Goal: Feedback & Contribution: Leave review/rating

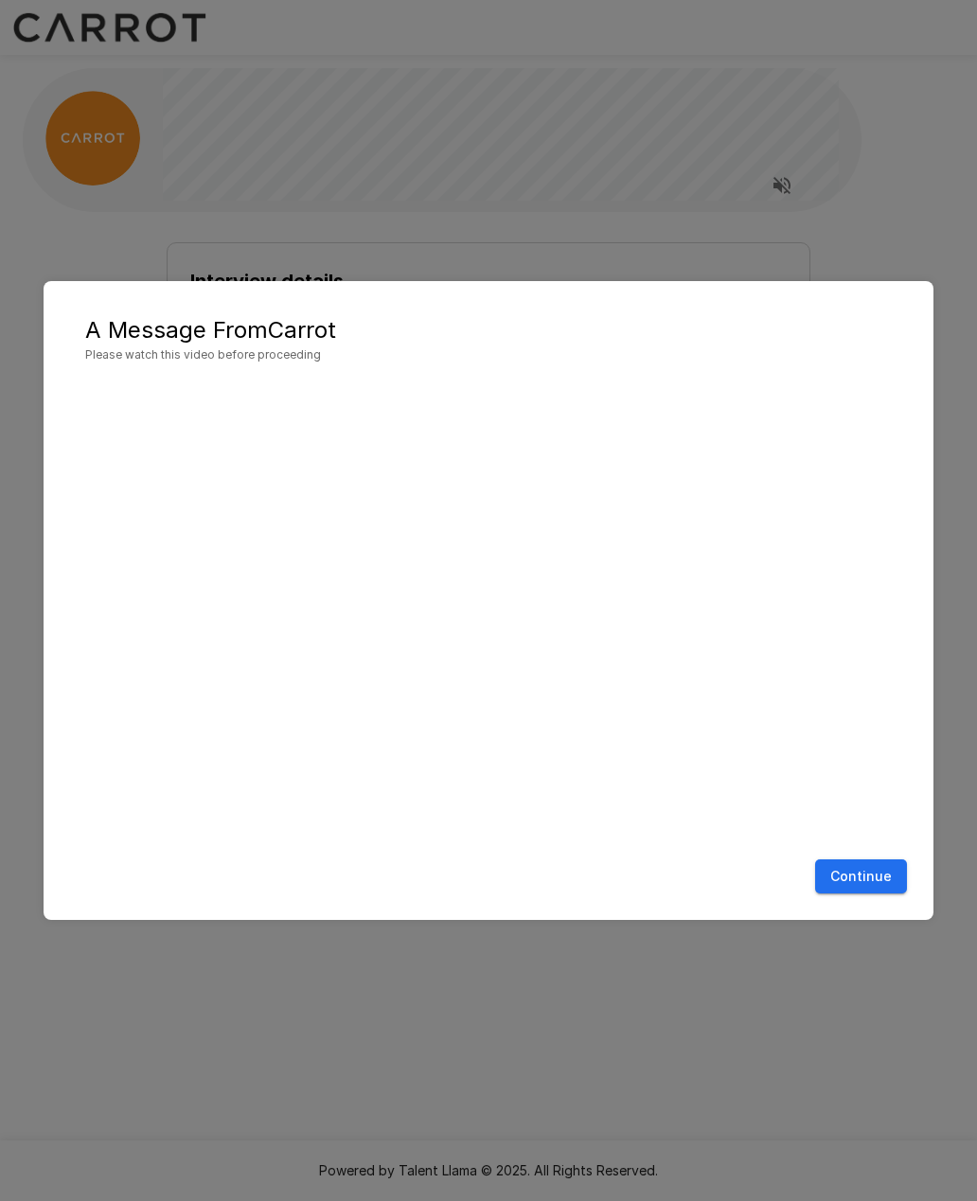
click at [864, 879] on button "Continue" at bounding box center [861, 876] width 92 height 35
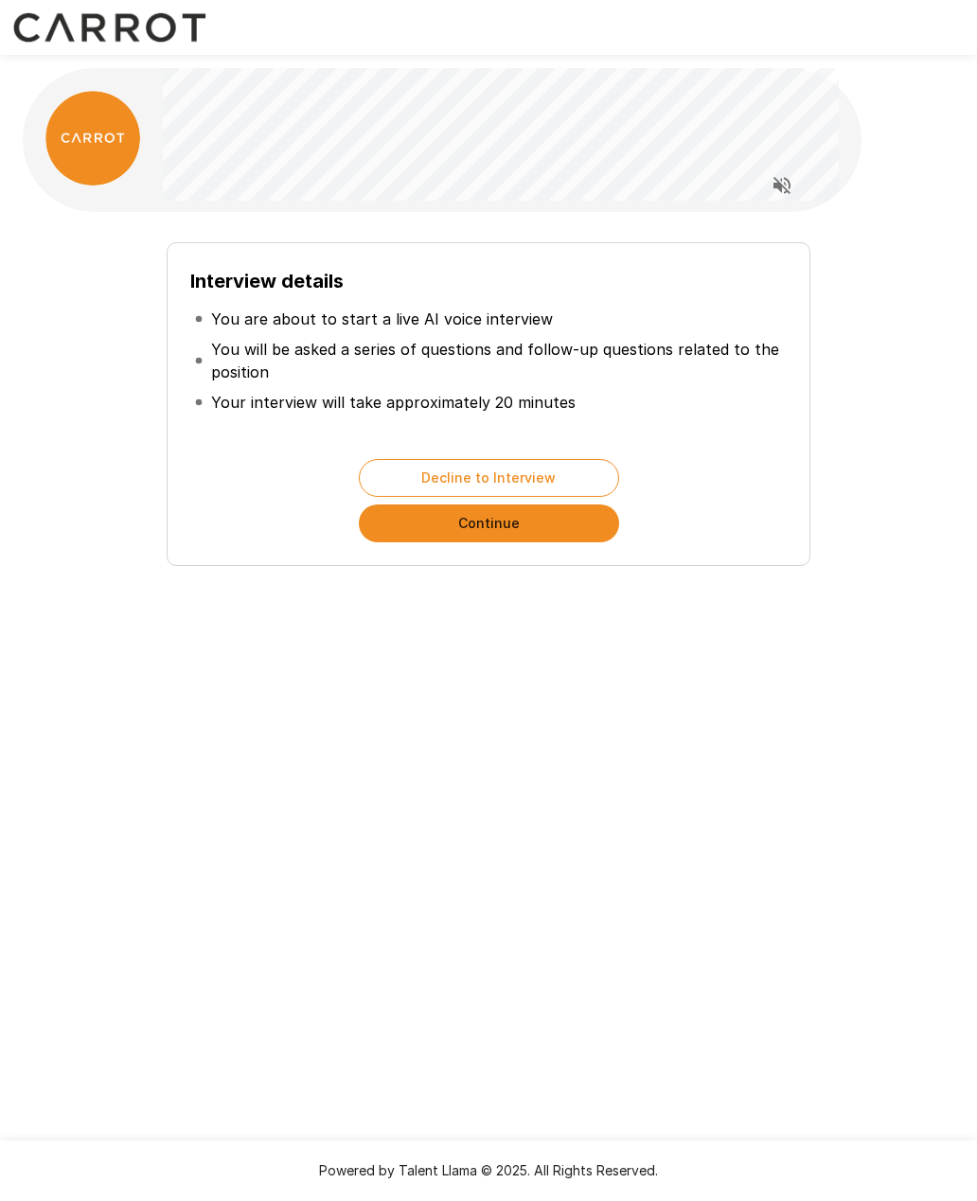
click at [537, 532] on button "Continue" at bounding box center [489, 523] width 260 height 38
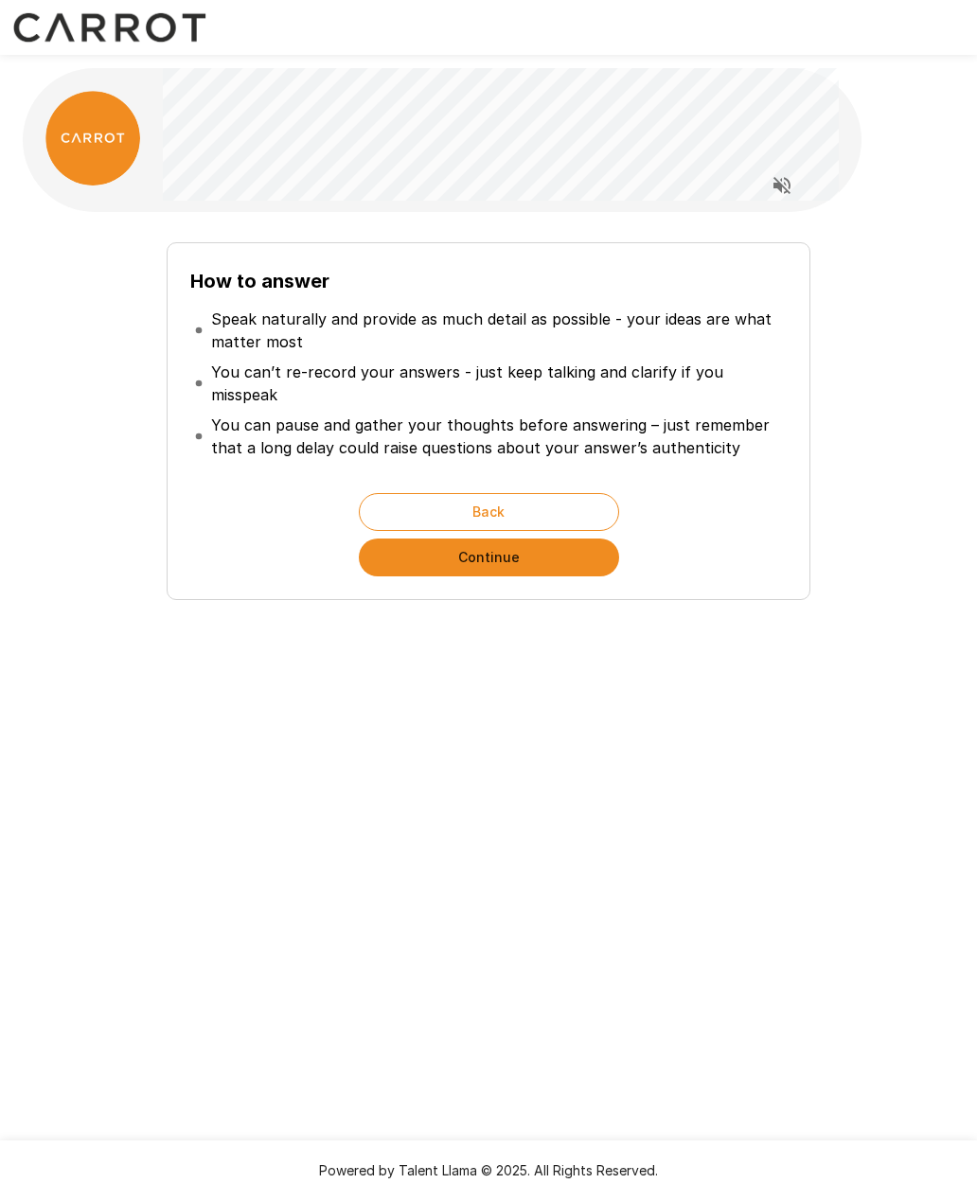
click at [569, 540] on button "Continue" at bounding box center [489, 557] width 260 height 38
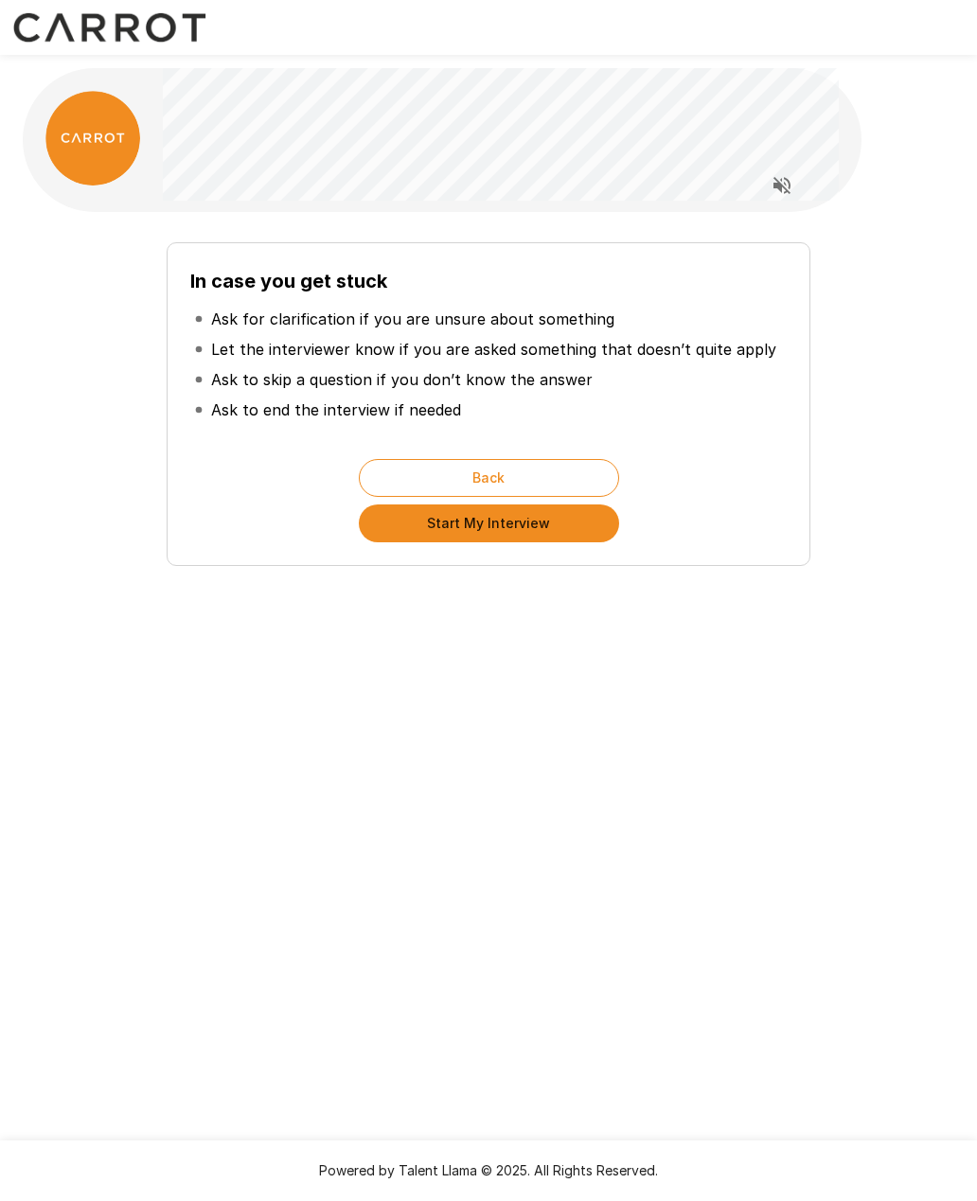
click at [549, 536] on button "Start My Interview" at bounding box center [489, 523] width 260 height 38
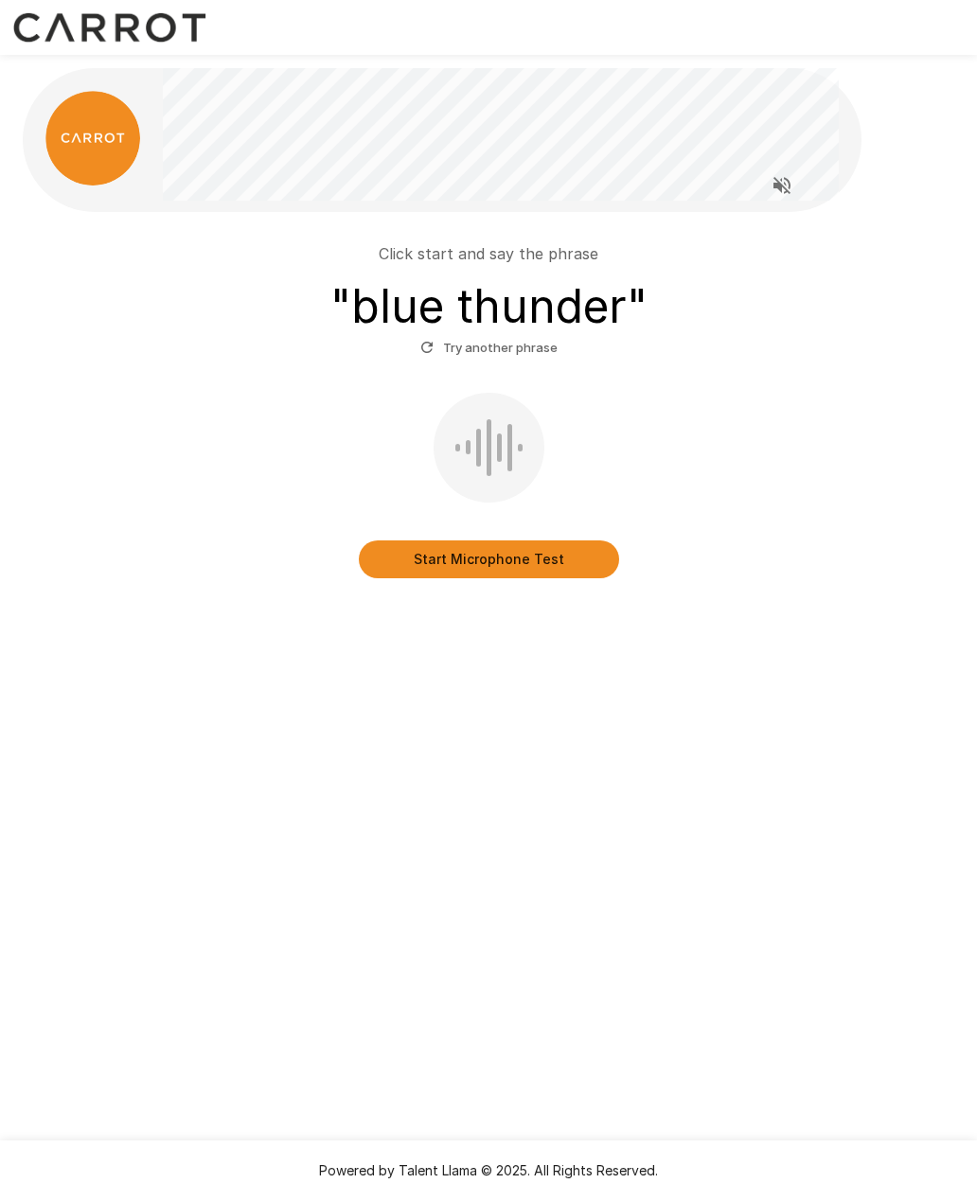
click at [528, 569] on button "Start Microphone Test" at bounding box center [489, 559] width 260 height 38
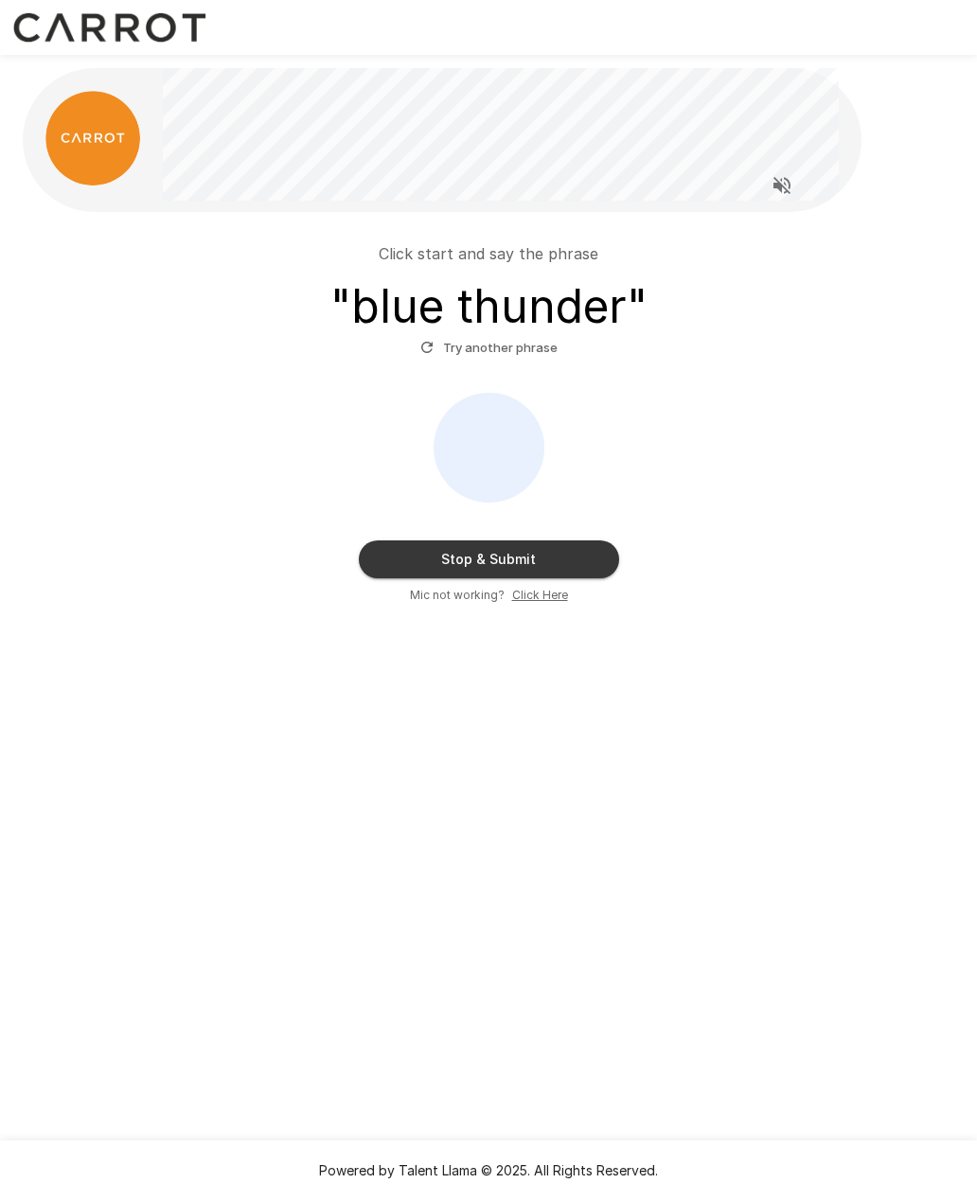
click at [556, 561] on button "Stop & Submit" at bounding box center [489, 559] width 260 height 38
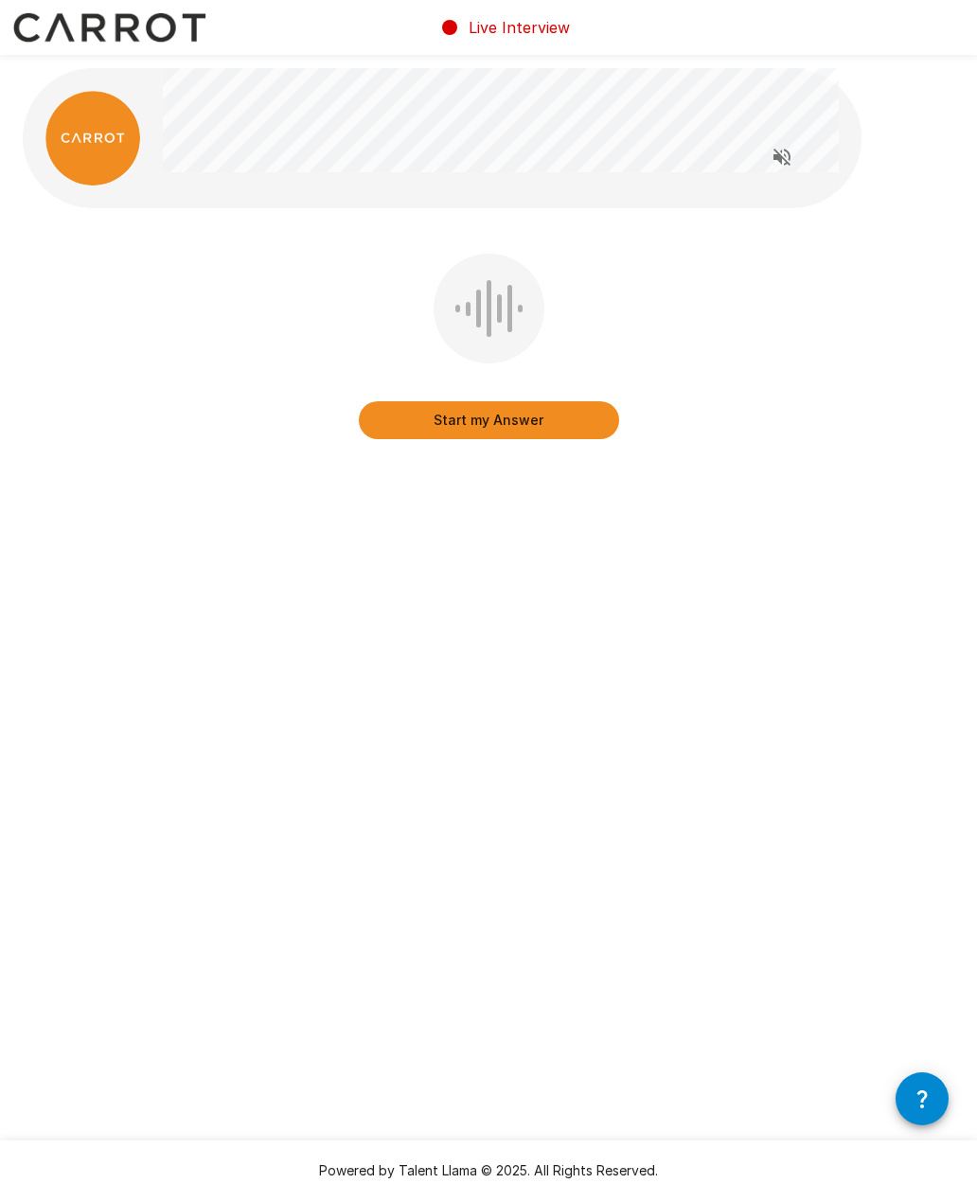
click at [546, 424] on button "Start my Answer" at bounding box center [489, 420] width 260 height 38
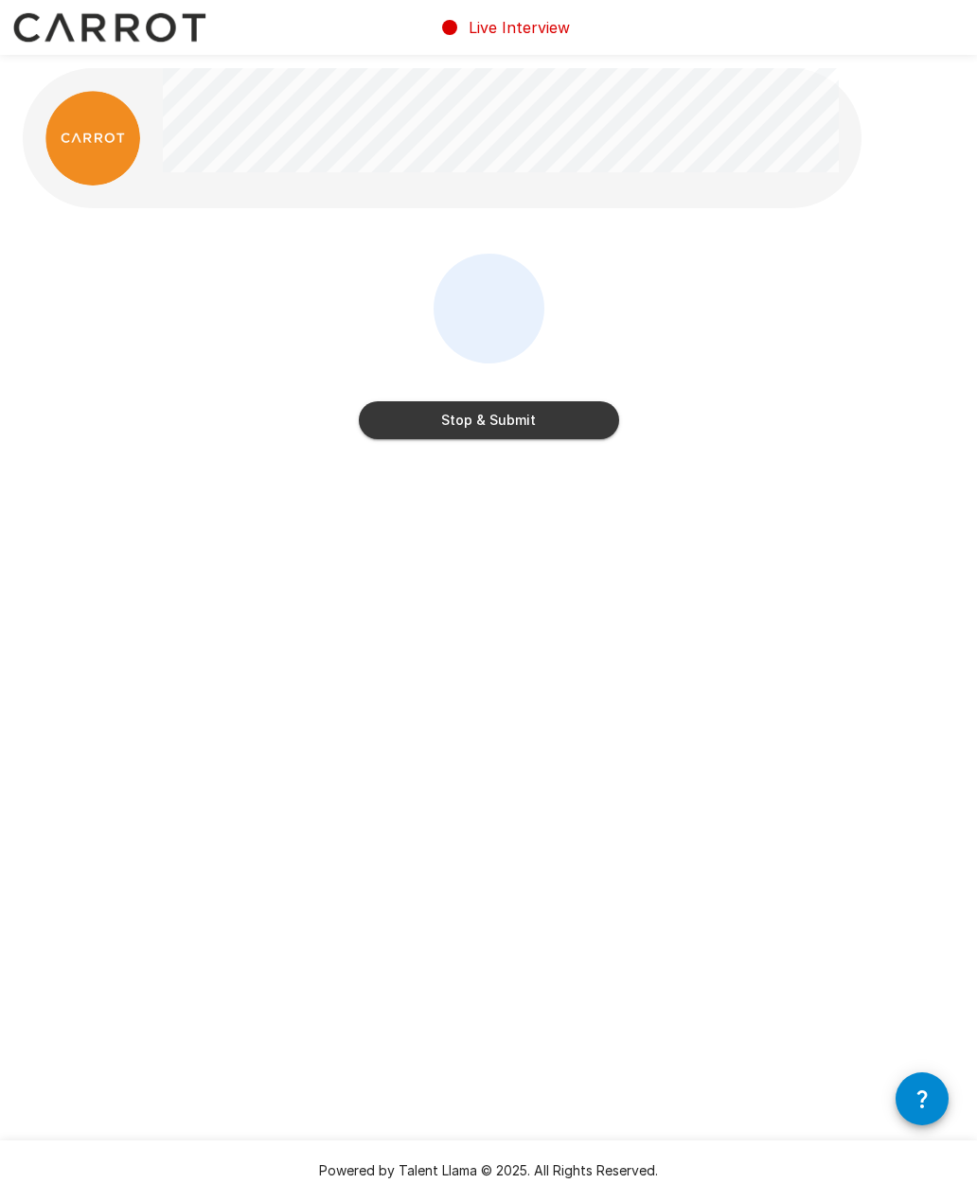
click at [505, 421] on button "Stop & Submit" at bounding box center [489, 420] width 260 height 38
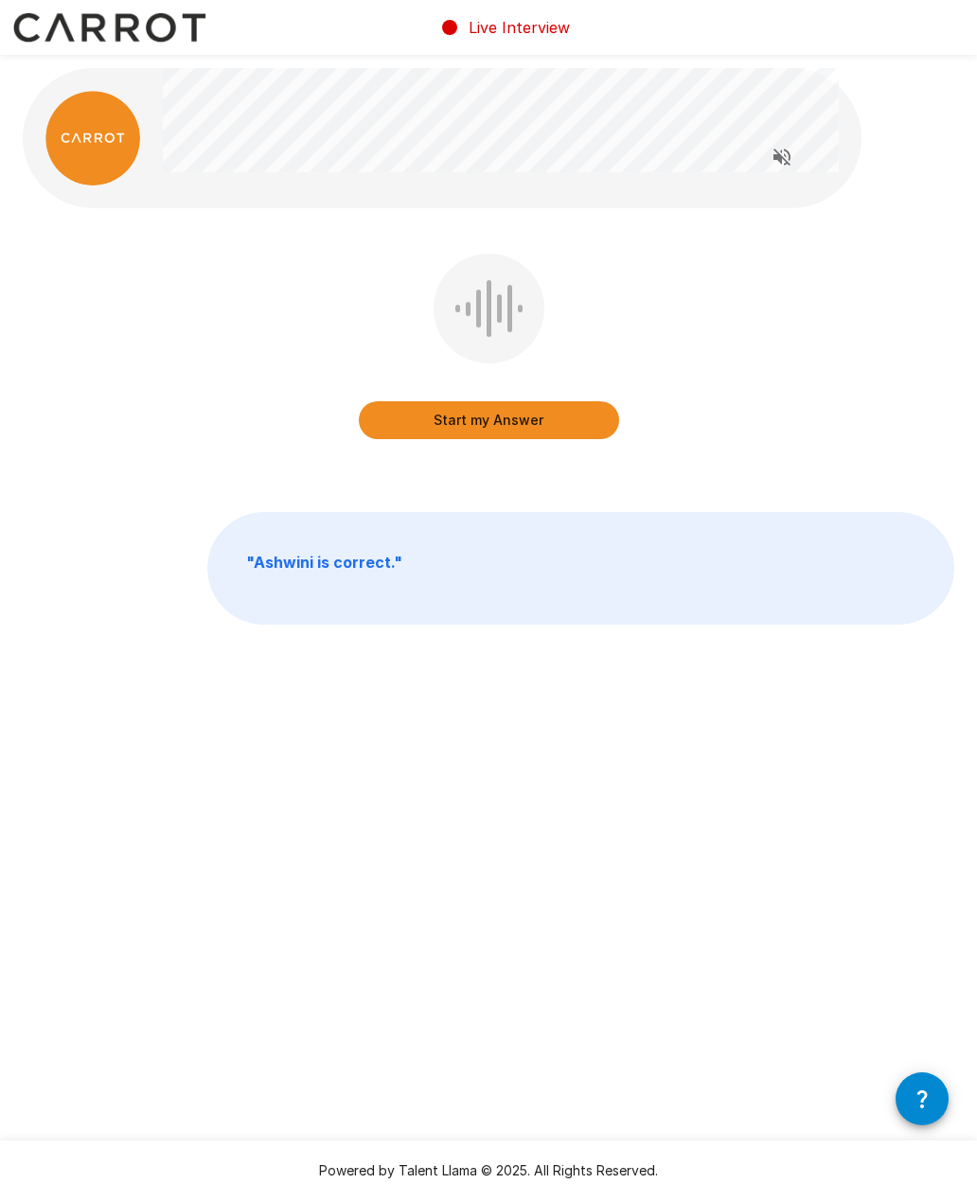
click at [767, 161] on button "Read questions aloud" at bounding box center [782, 157] width 38 height 38
click at [495, 421] on button "Start my Answer" at bounding box center [489, 420] width 260 height 38
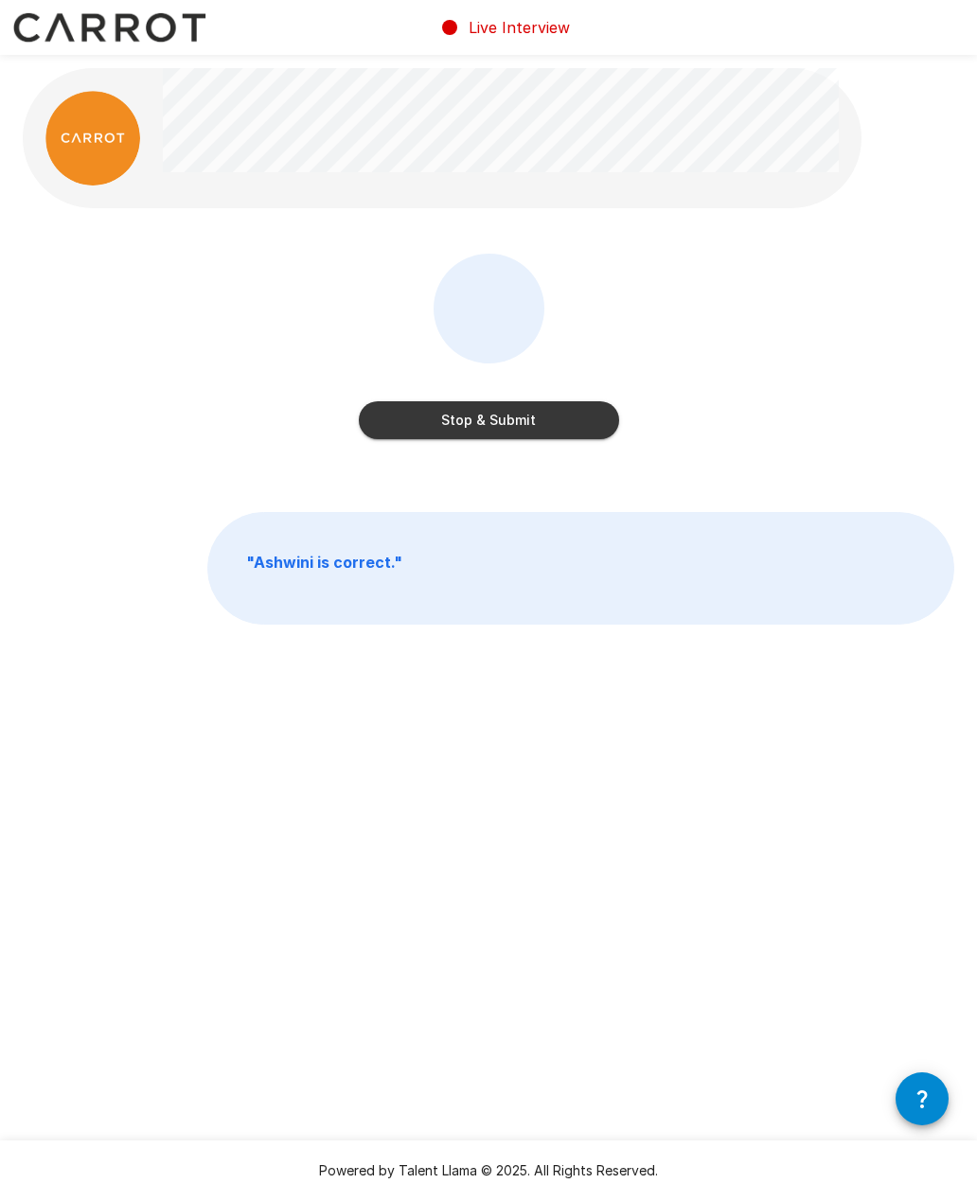
click at [490, 419] on button "Stop & Submit" at bounding box center [489, 420] width 260 height 38
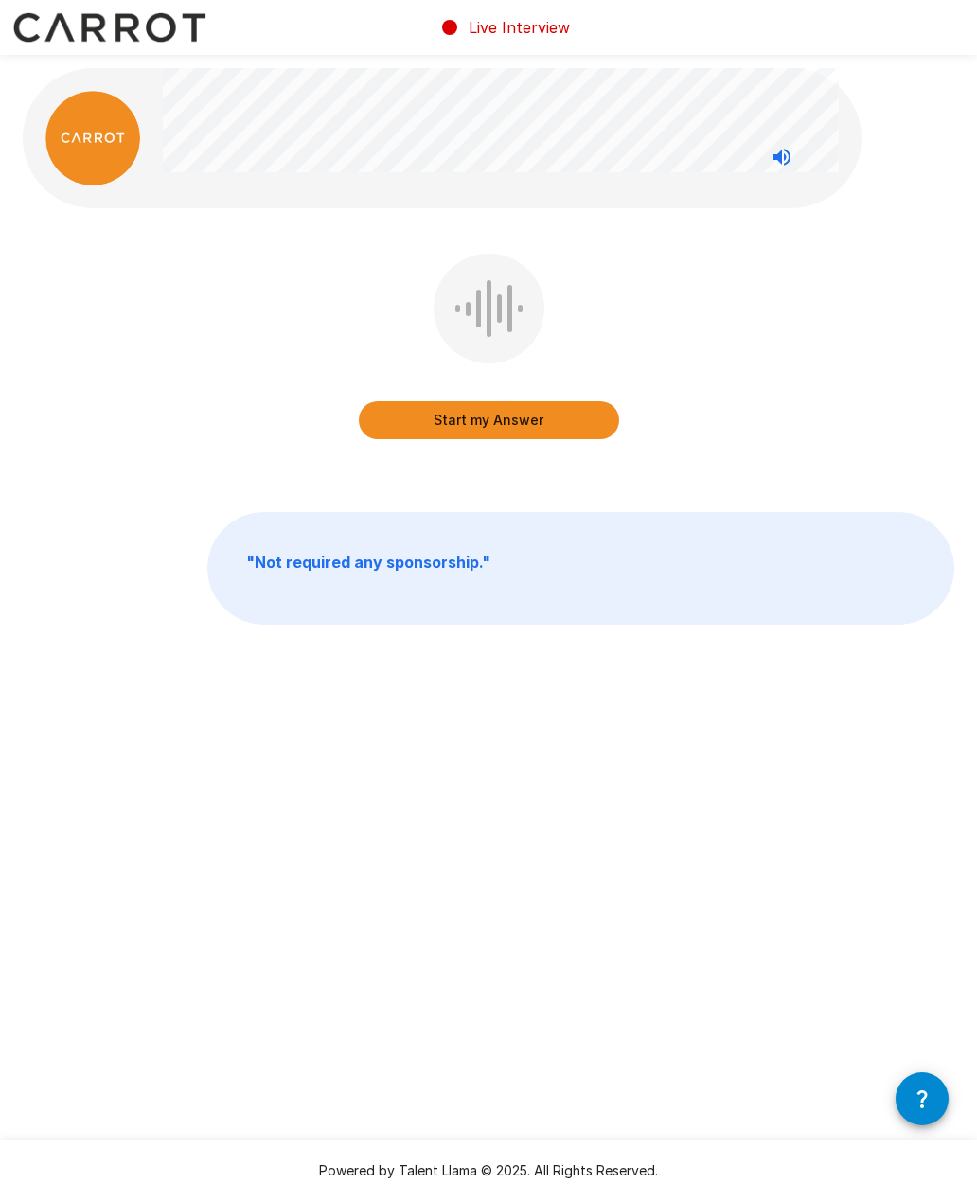
click at [511, 424] on button "Start my Answer" at bounding box center [489, 420] width 260 height 38
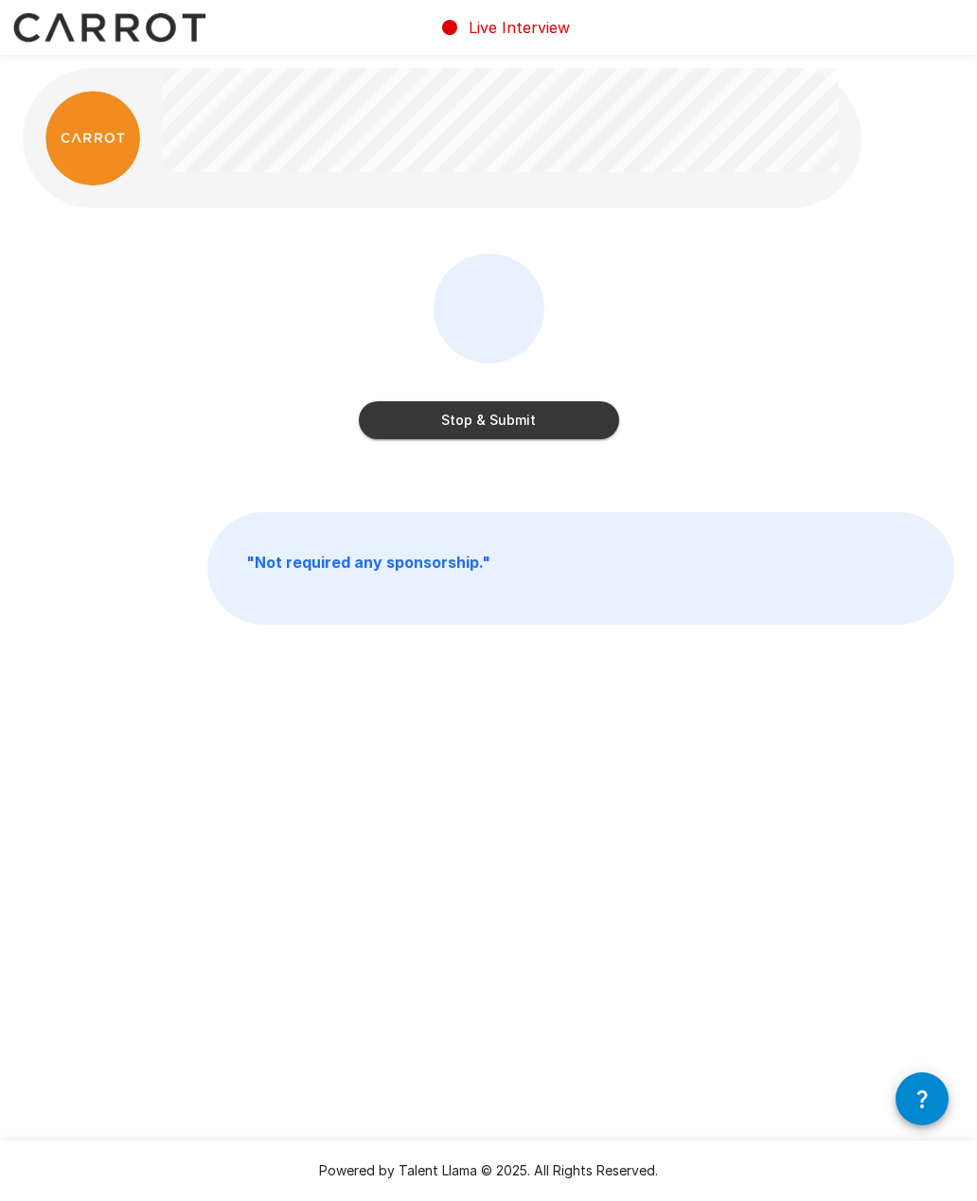
click at [528, 423] on button "Stop & Submit" at bounding box center [489, 420] width 260 height 38
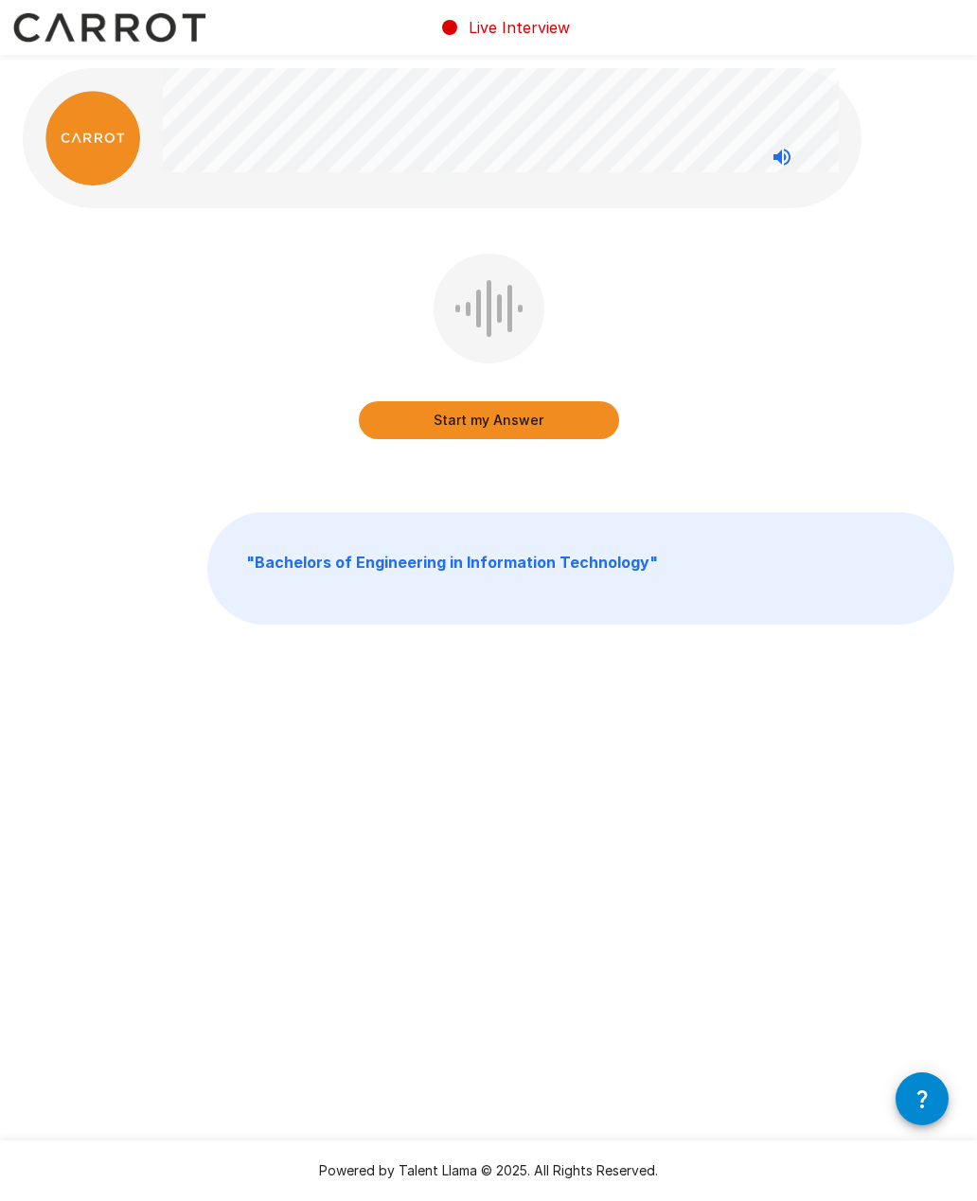
click at [496, 415] on button "Start my Answer" at bounding box center [489, 420] width 260 height 38
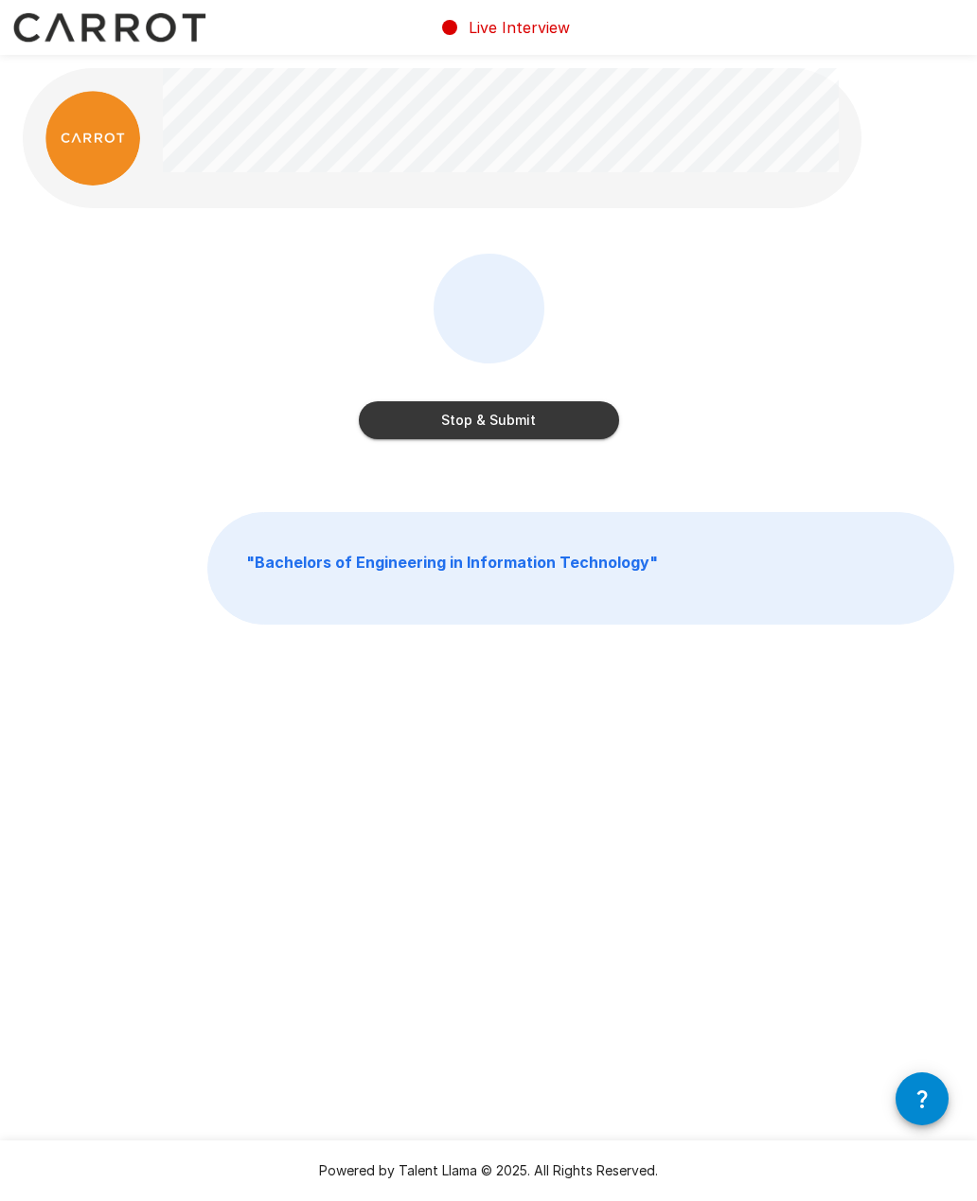
click at [513, 417] on button "Stop & Submit" at bounding box center [489, 420] width 260 height 38
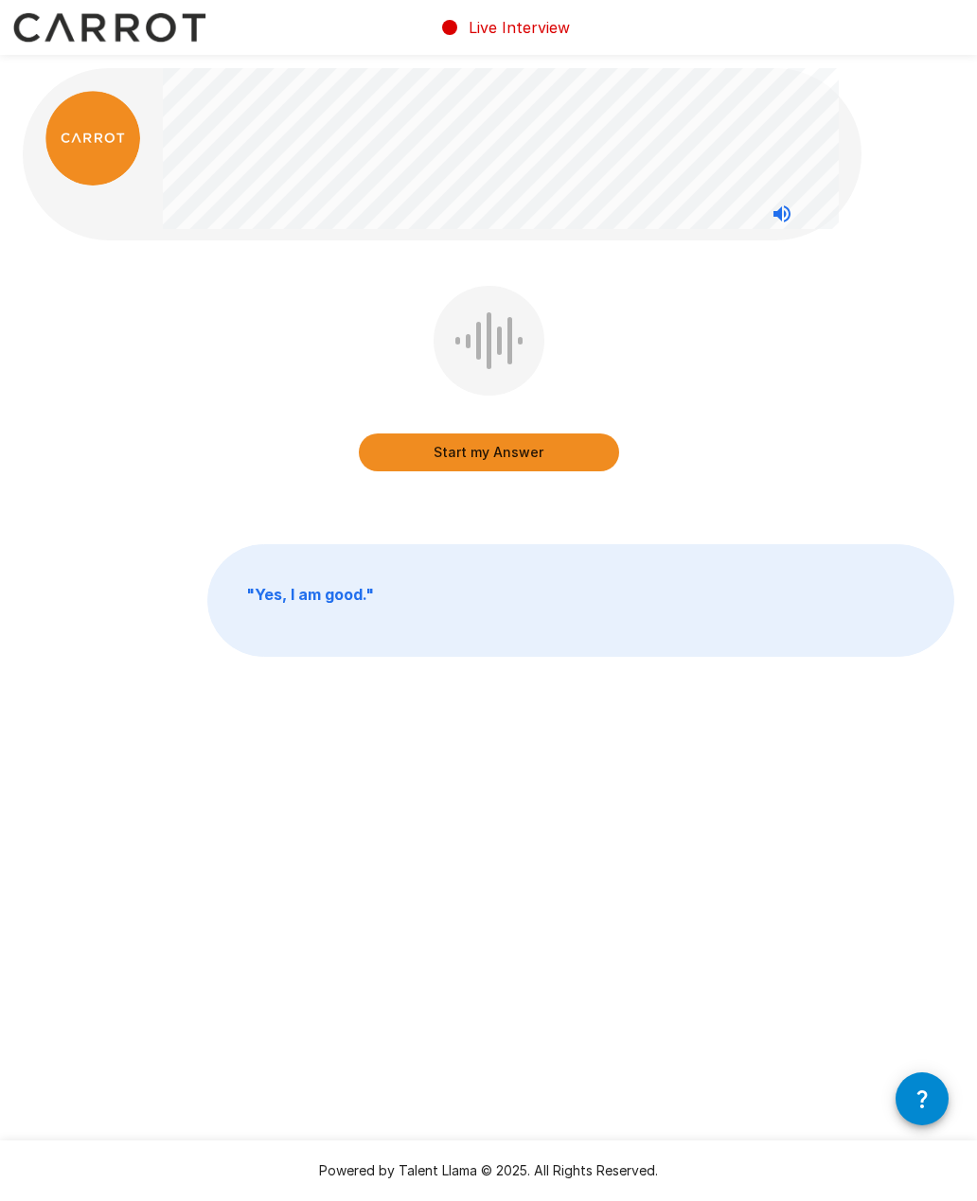
click at [523, 455] on button "Start my Answer" at bounding box center [489, 452] width 260 height 38
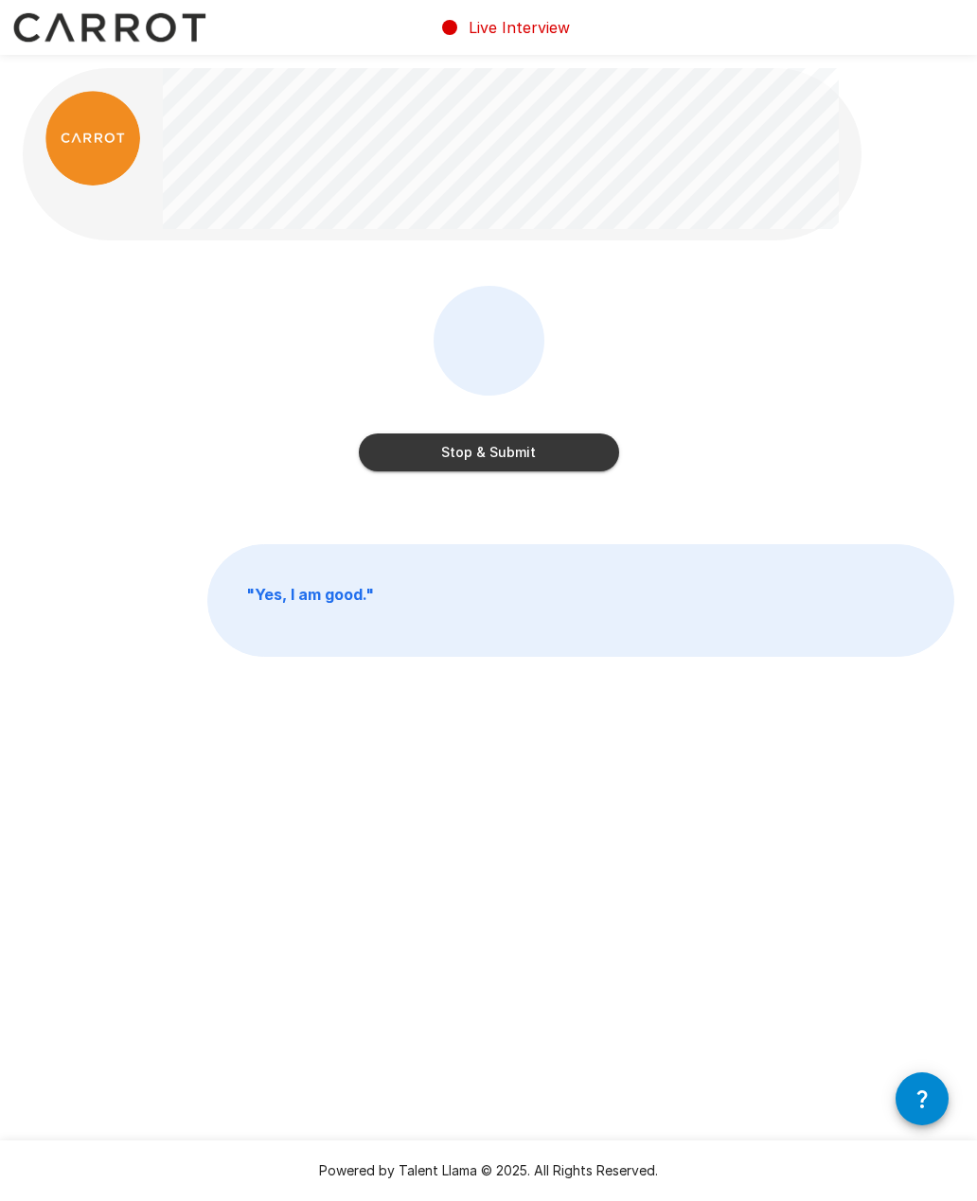
click at [555, 457] on button "Stop & Submit" at bounding box center [489, 452] width 260 height 38
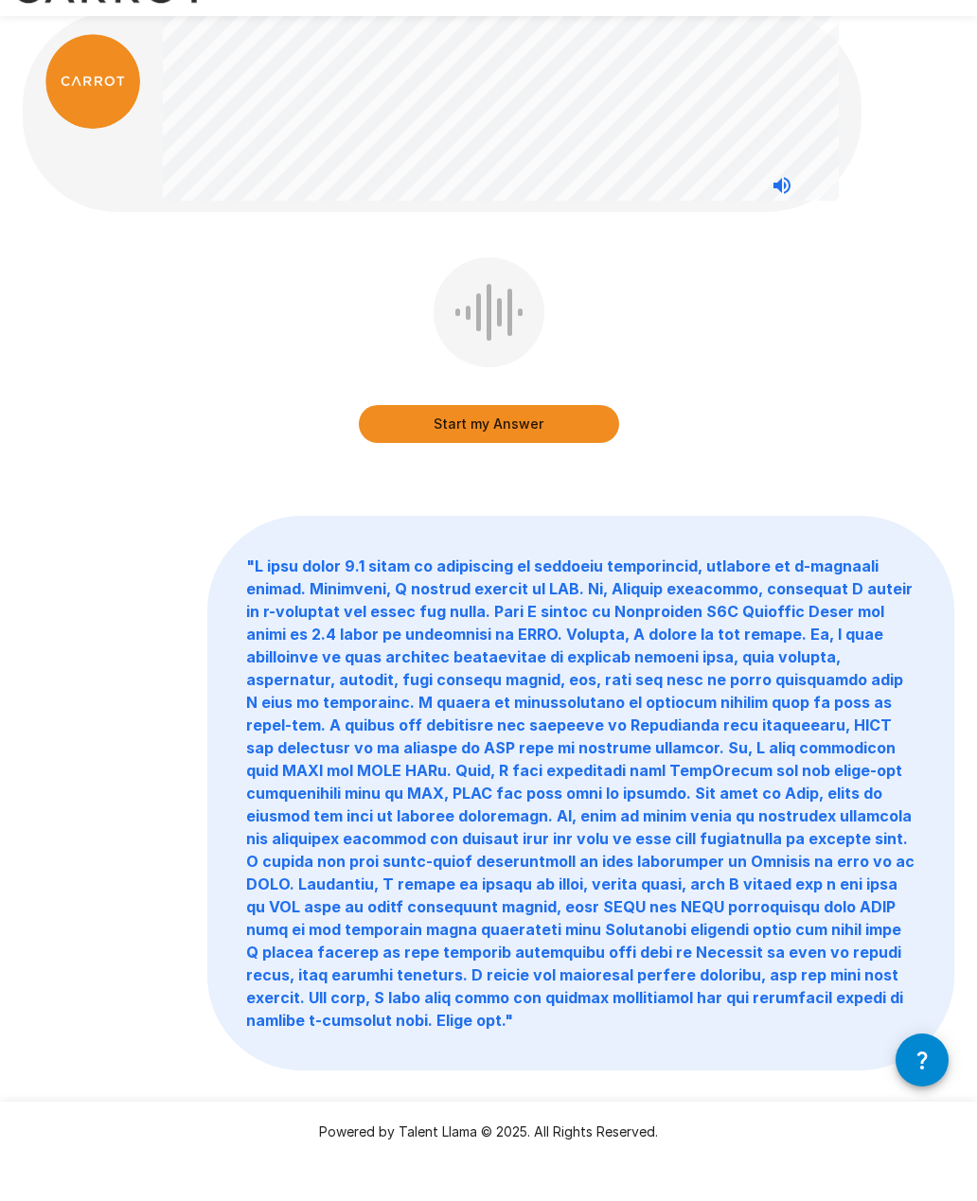
scroll to position [17, 0]
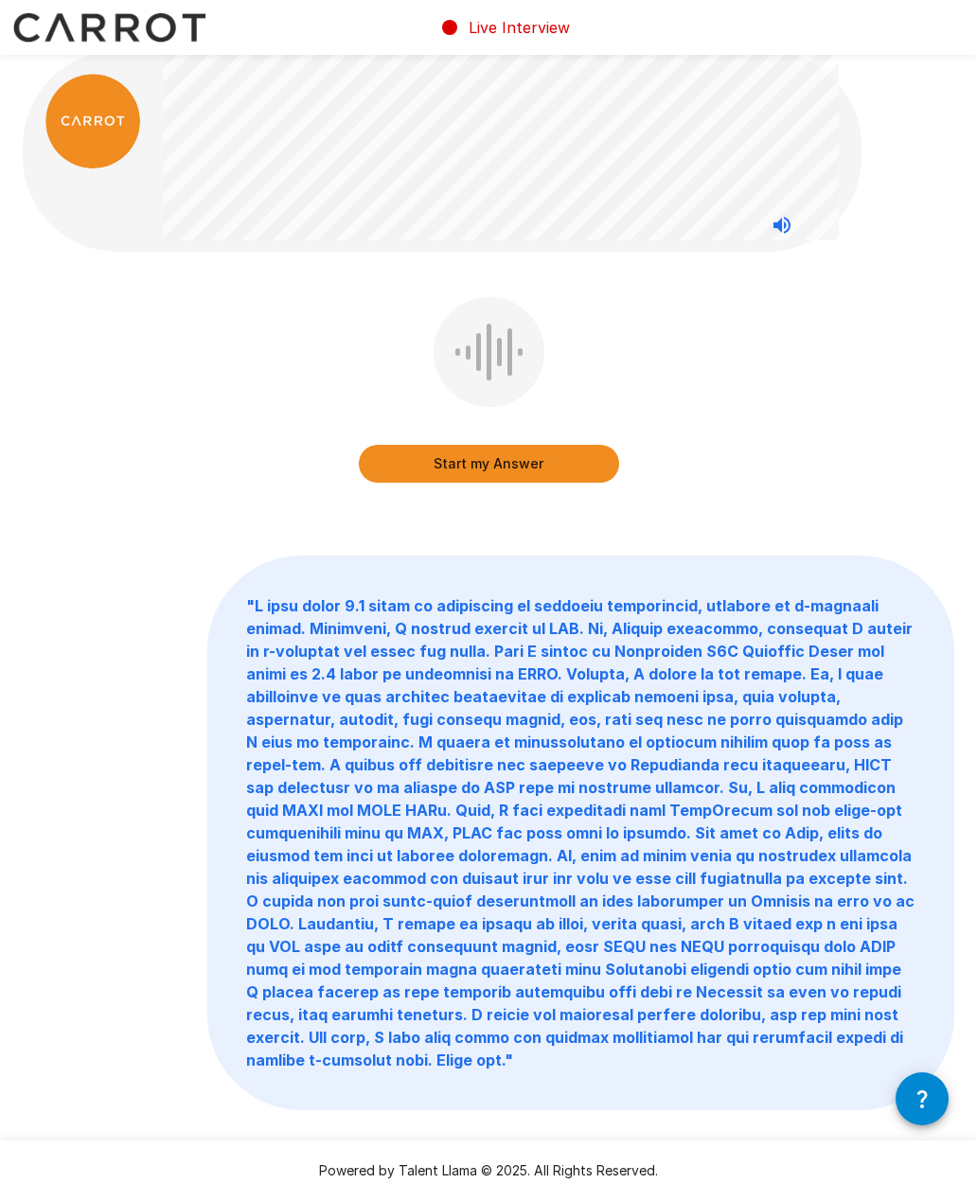
click at [534, 465] on button "Start my Answer" at bounding box center [489, 464] width 260 height 38
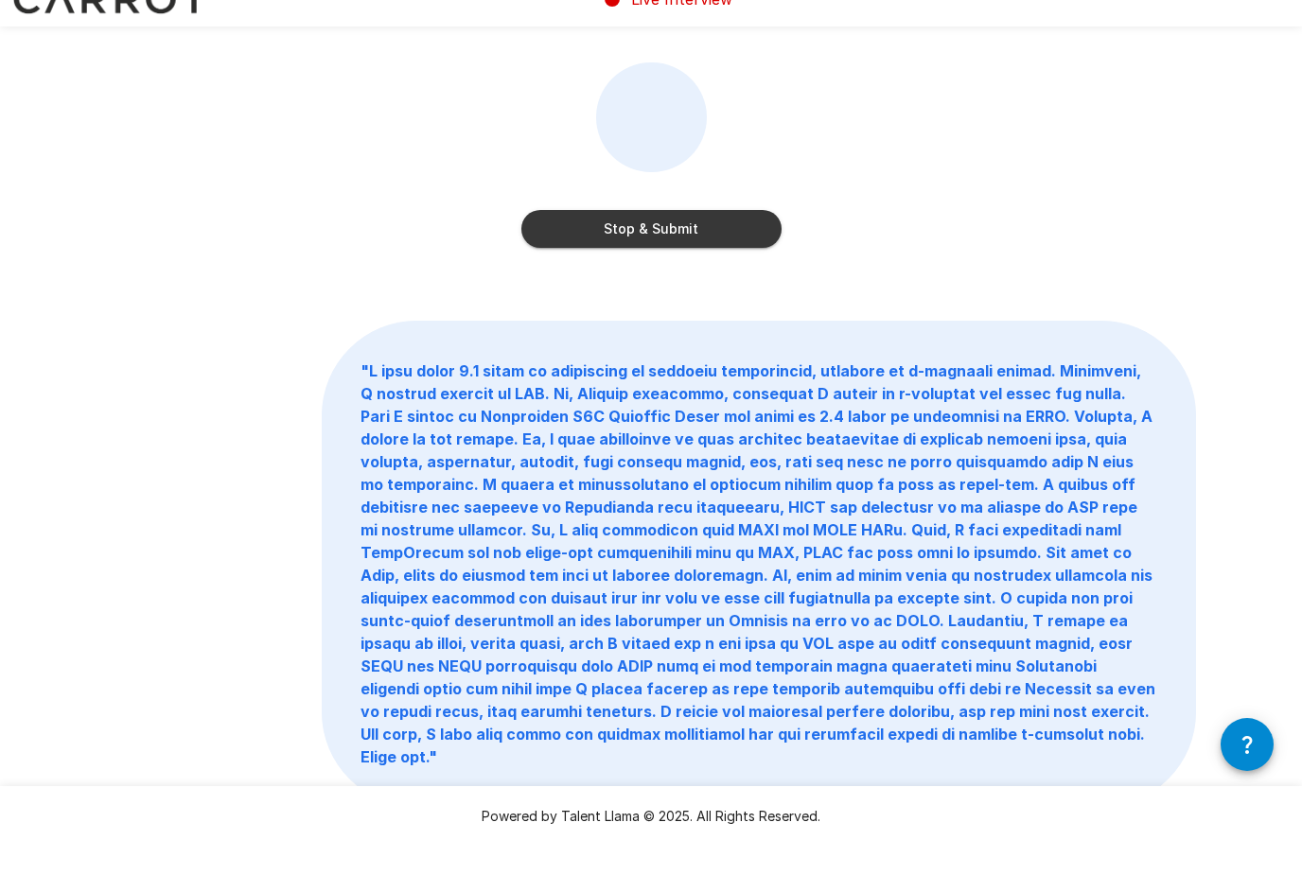
scroll to position [0, 0]
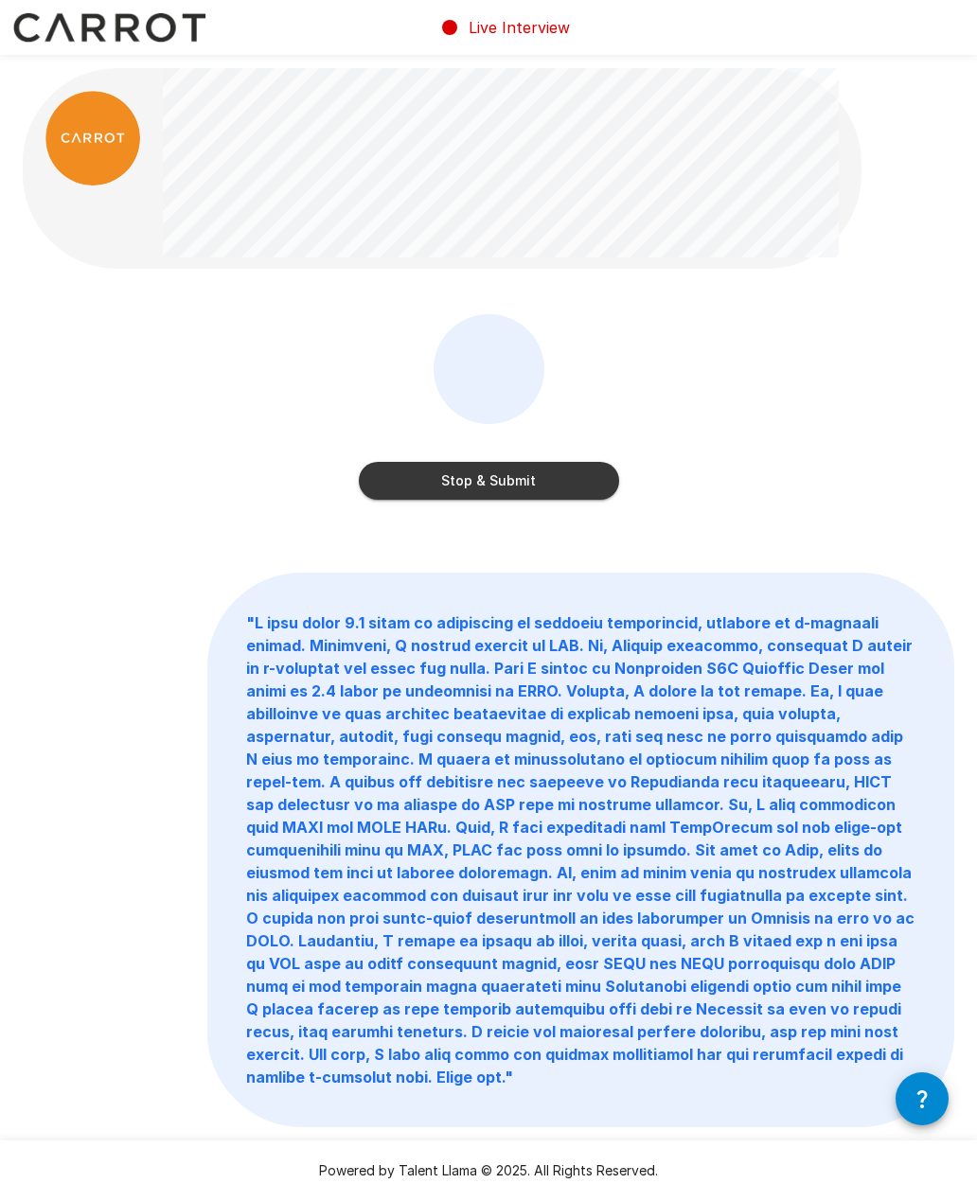
click at [562, 482] on button "Stop & Submit" at bounding box center [489, 481] width 260 height 38
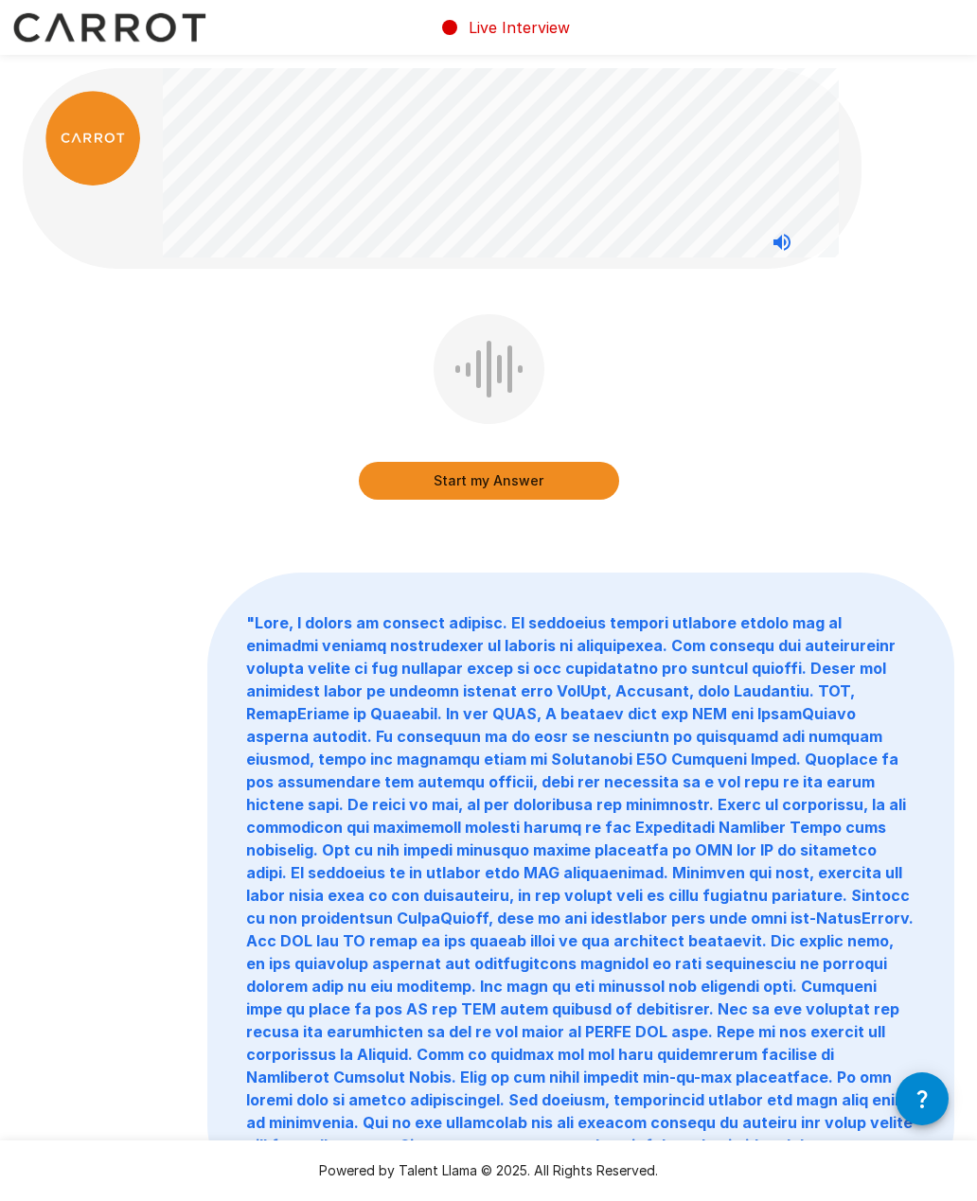
click at [548, 485] on button "Start my Answer" at bounding box center [489, 481] width 260 height 38
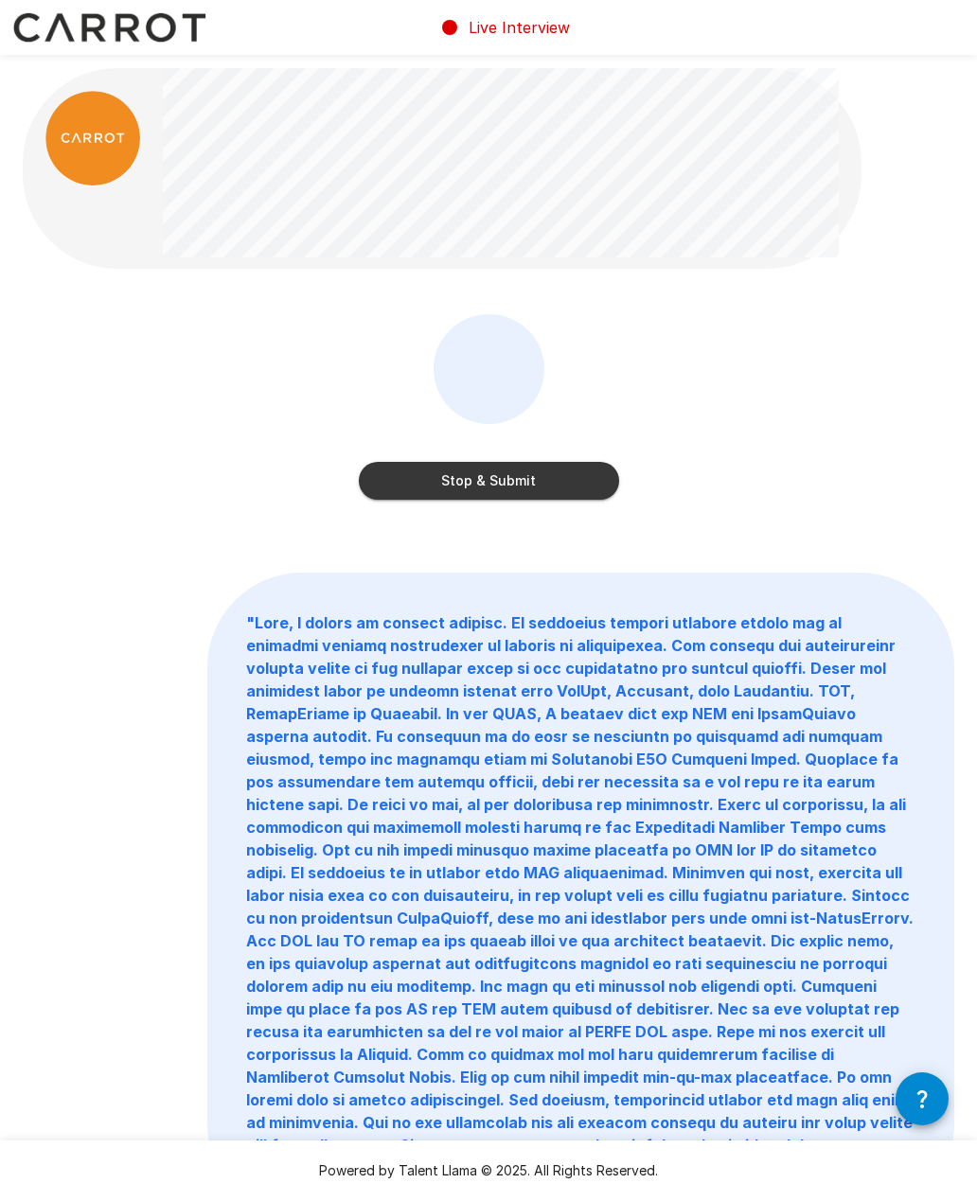
click at [560, 486] on button "Stop & Submit" at bounding box center [489, 481] width 260 height 38
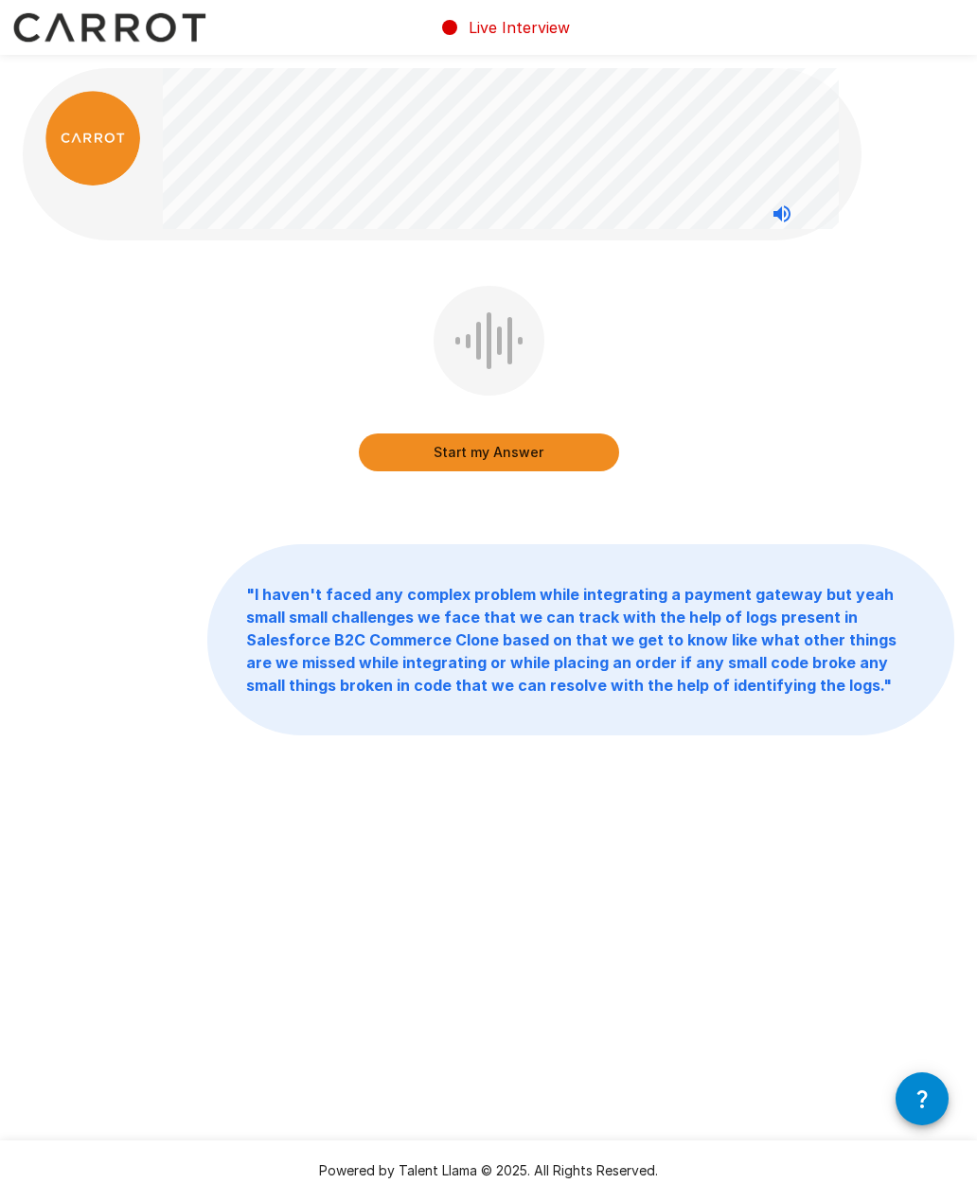
click at [555, 450] on button "Start my Answer" at bounding box center [489, 452] width 260 height 38
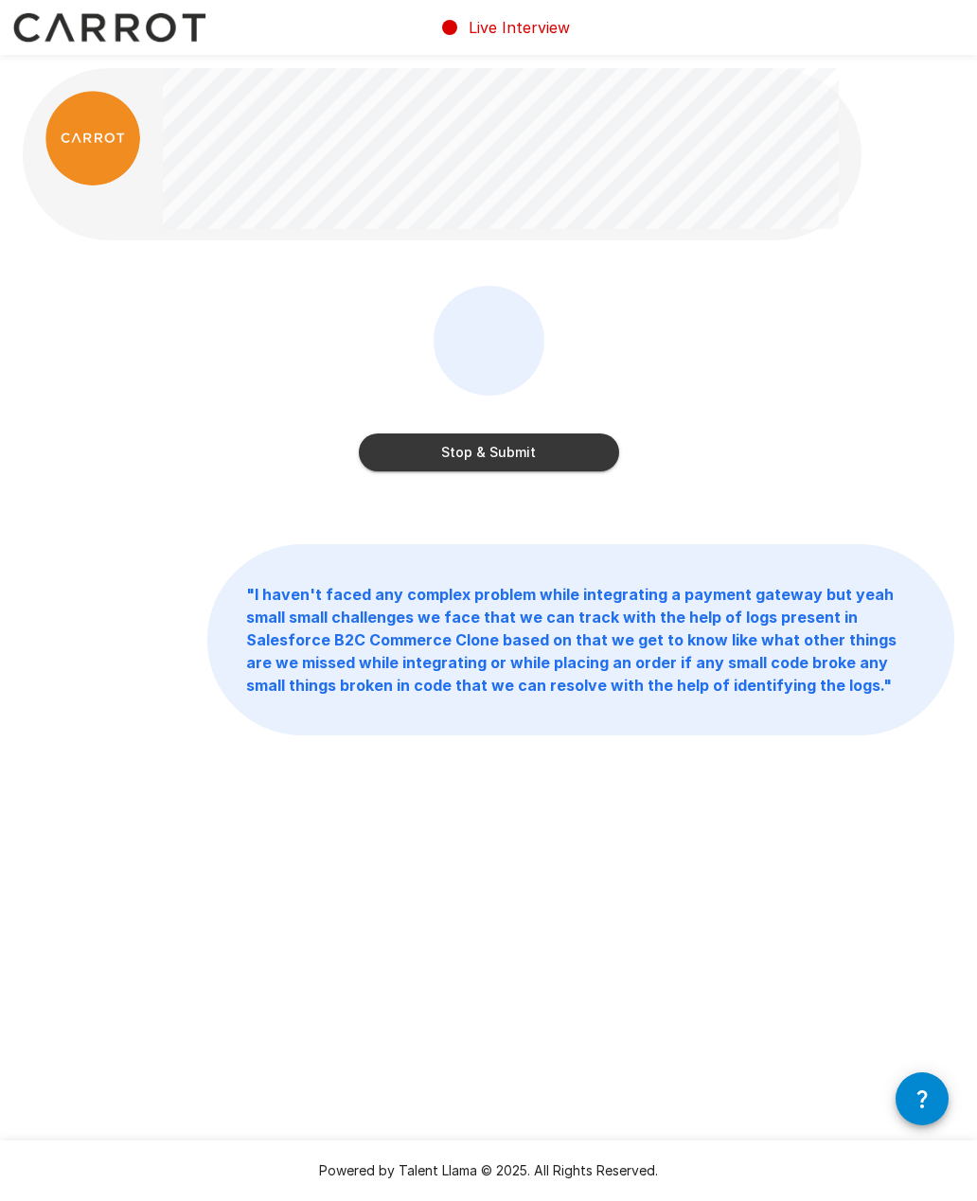
click at [582, 460] on button "Stop & Submit" at bounding box center [489, 452] width 260 height 38
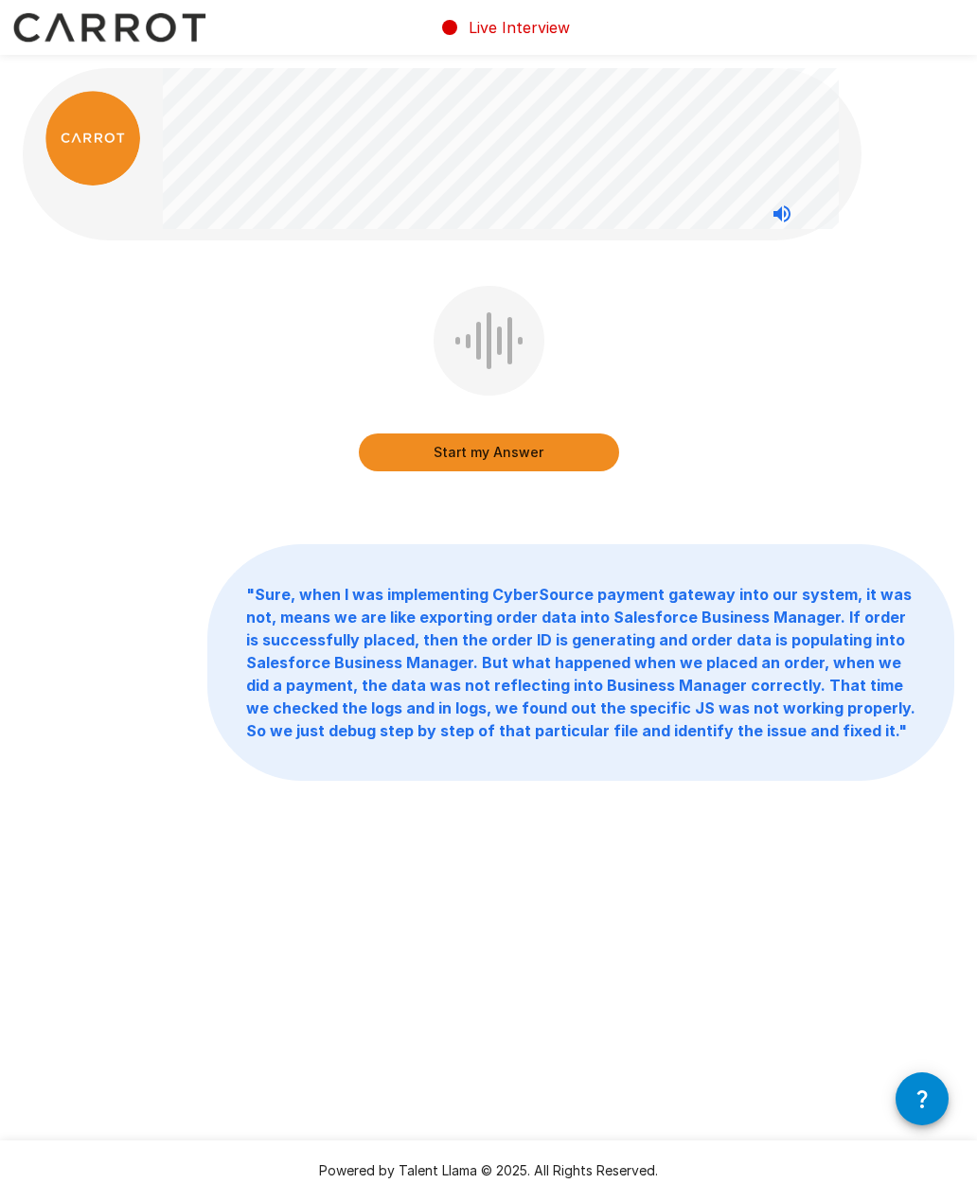
click at [555, 453] on button "Start my Answer" at bounding box center [489, 452] width 260 height 38
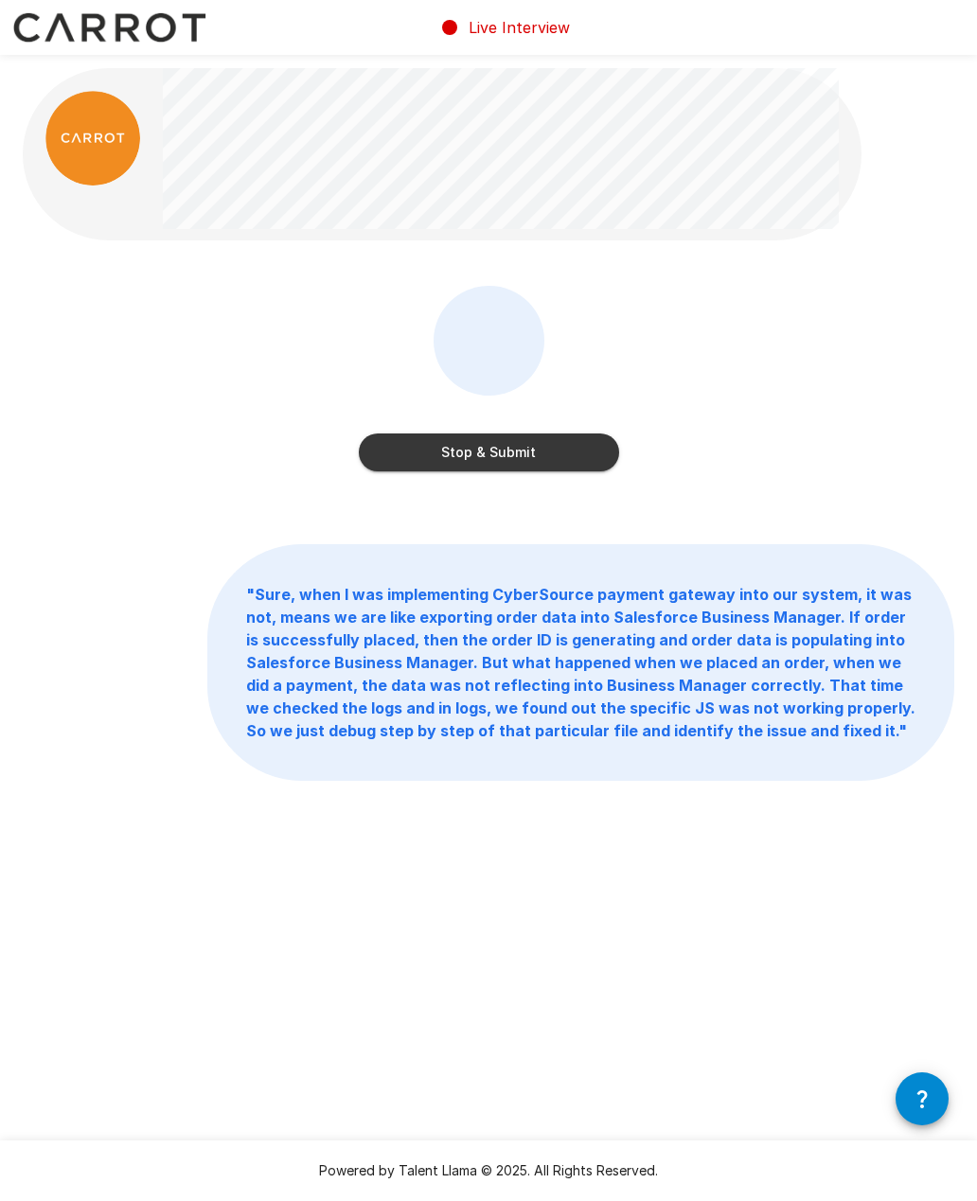
click at [579, 459] on button "Stop & Submit" at bounding box center [489, 452] width 260 height 38
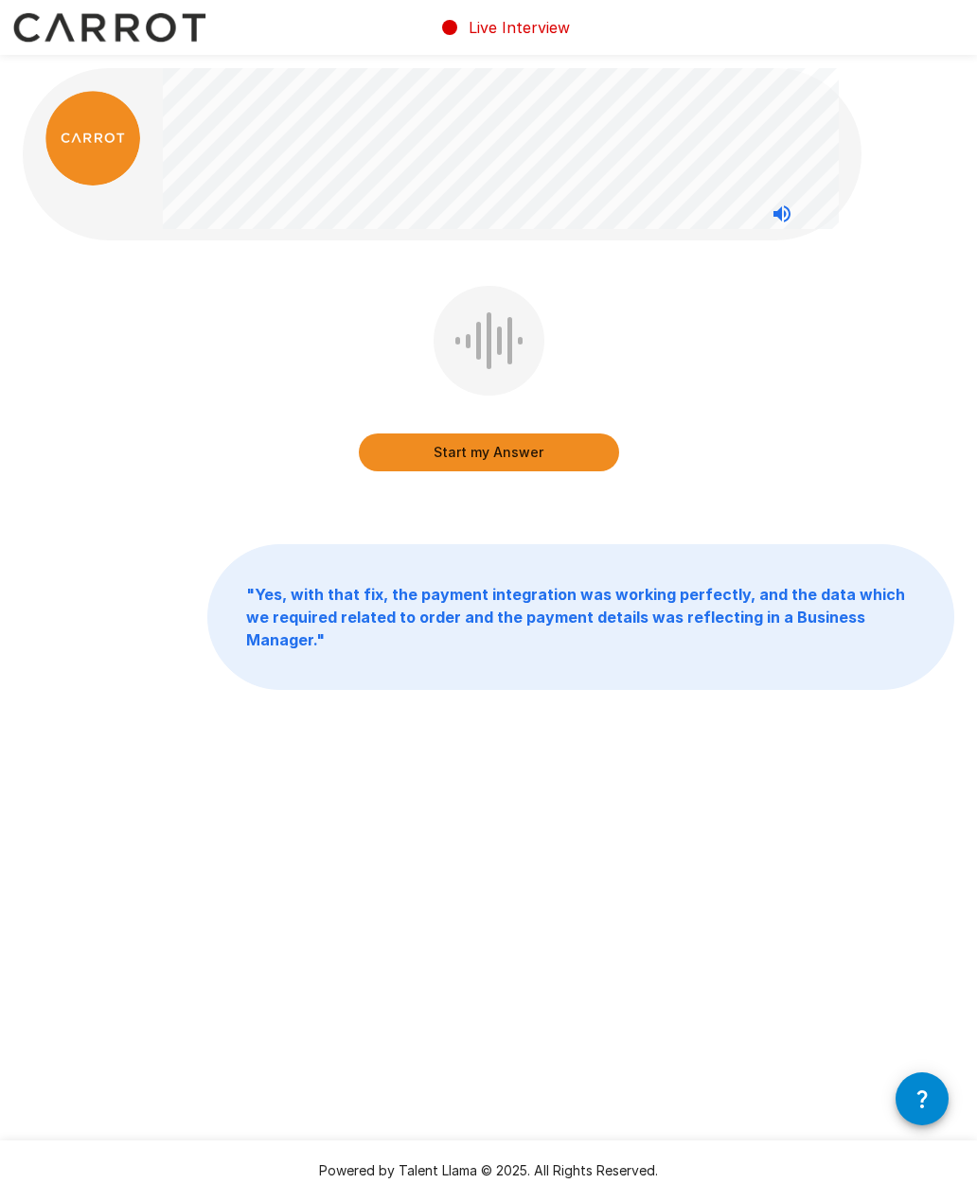
click at [574, 457] on button "Start my Answer" at bounding box center [489, 452] width 260 height 38
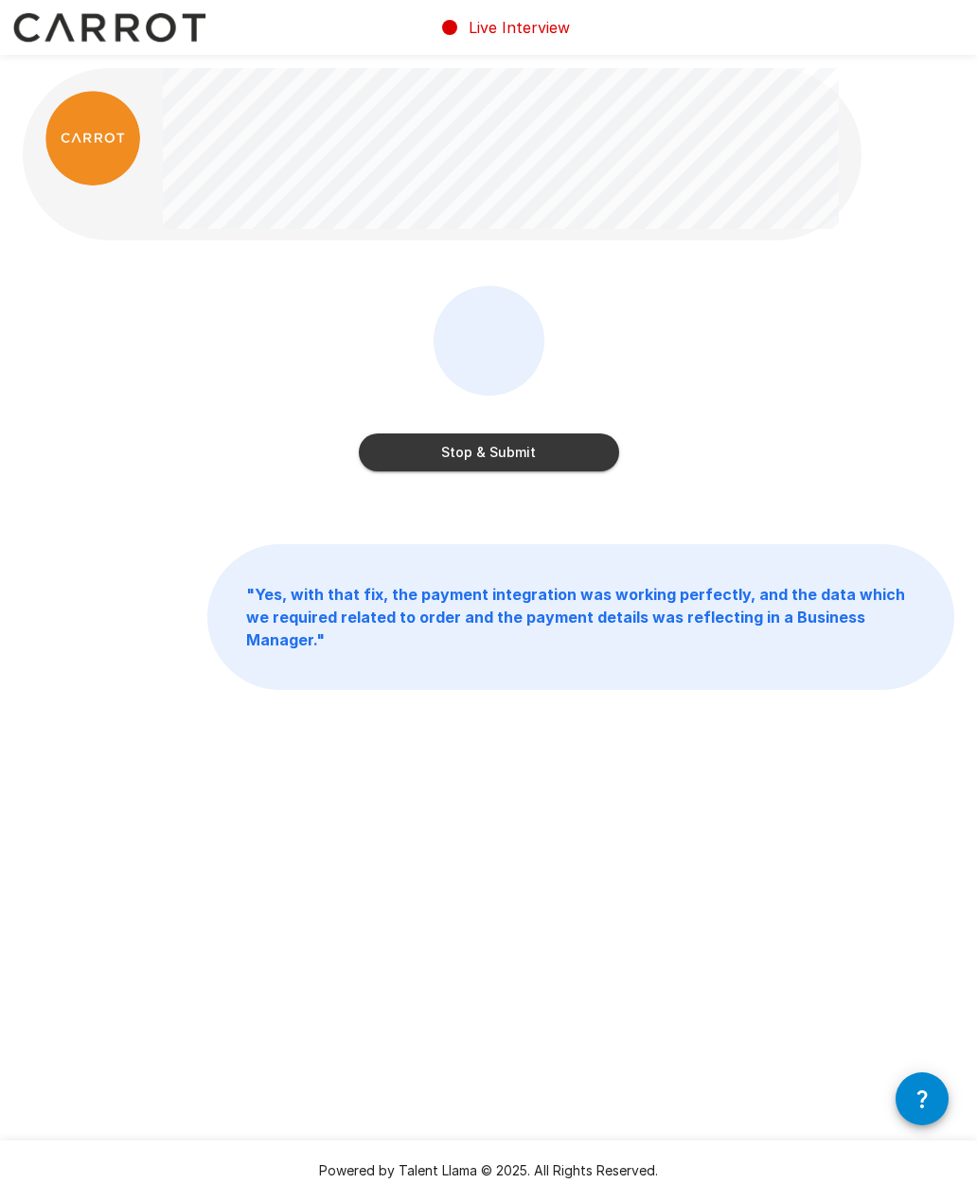
click at [588, 458] on button "Stop & Submit" at bounding box center [489, 452] width 260 height 38
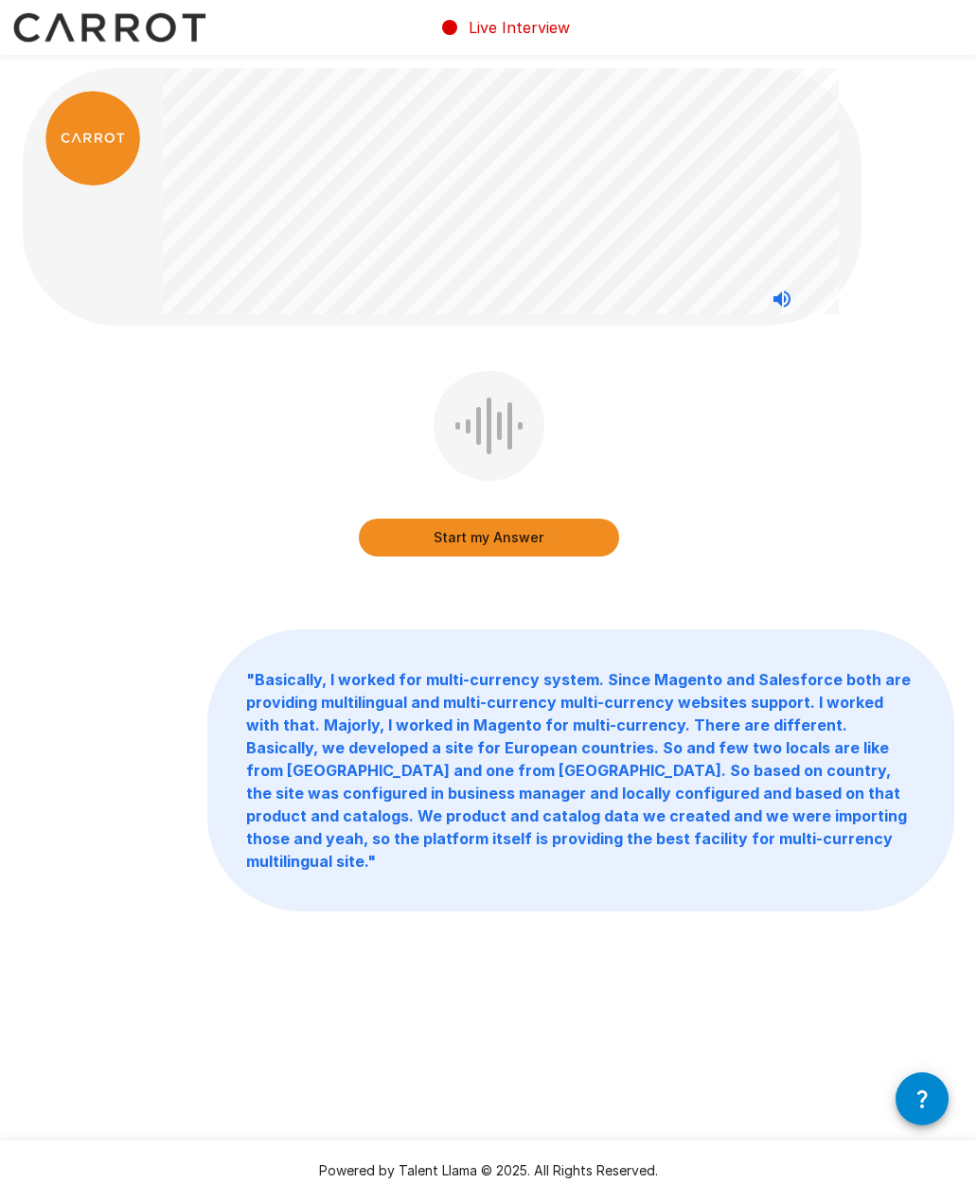
click at [494, 534] on button "Start my Answer" at bounding box center [489, 538] width 260 height 38
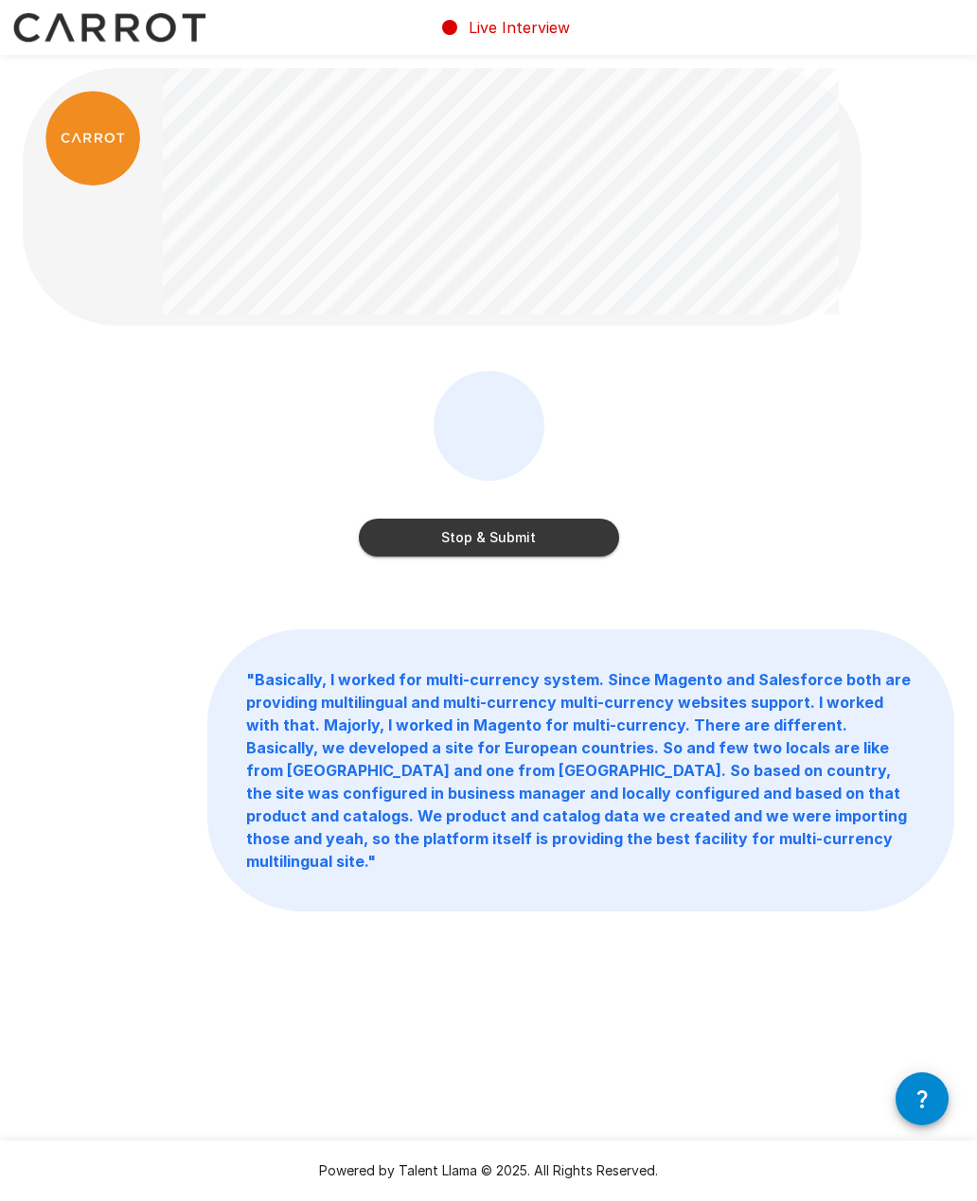
click at [557, 543] on button "Stop & Submit" at bounding box center [489, 538] width 260 height 38
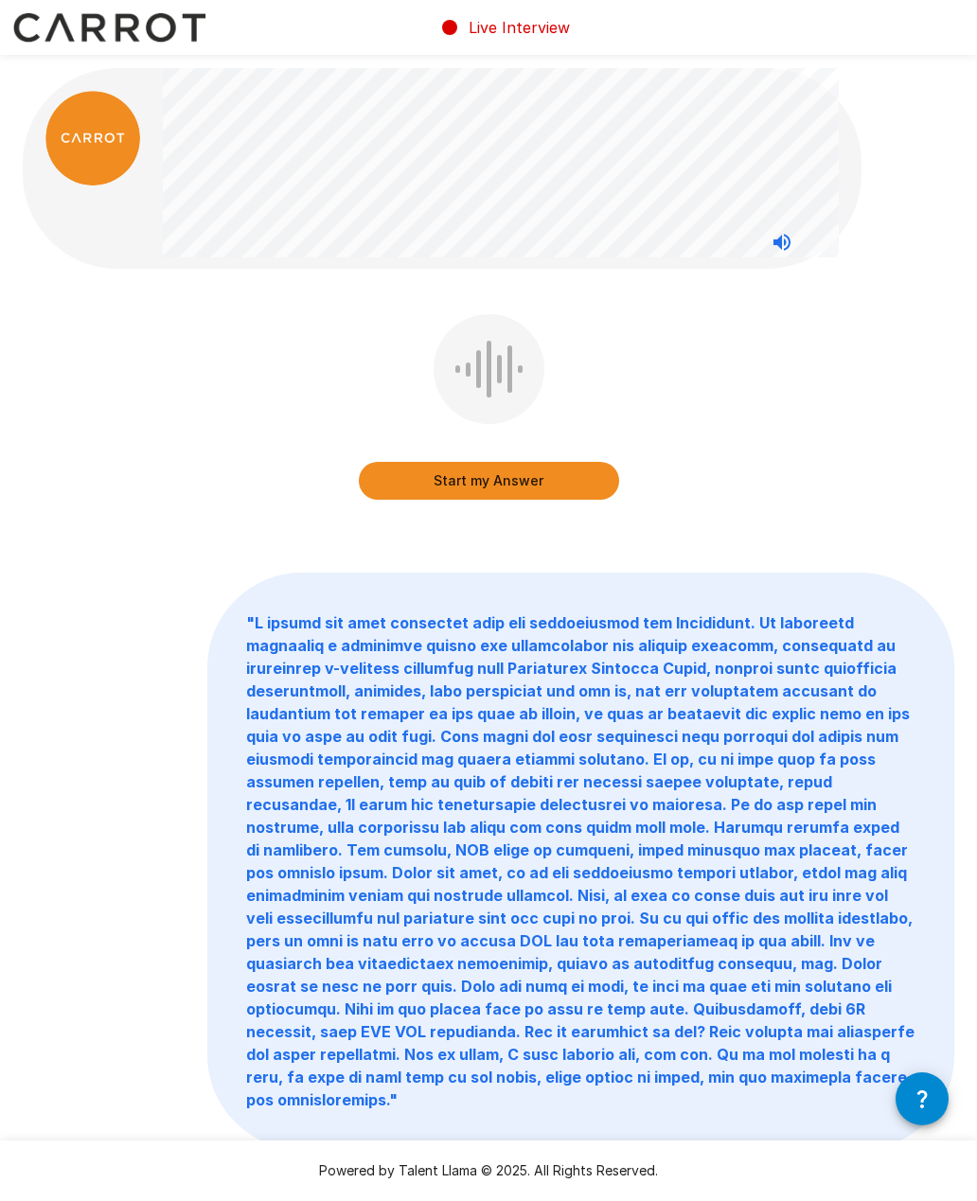
click at [574, 491] on button "Start my Answer" at bounding box center [489, 481] width 260 height 38
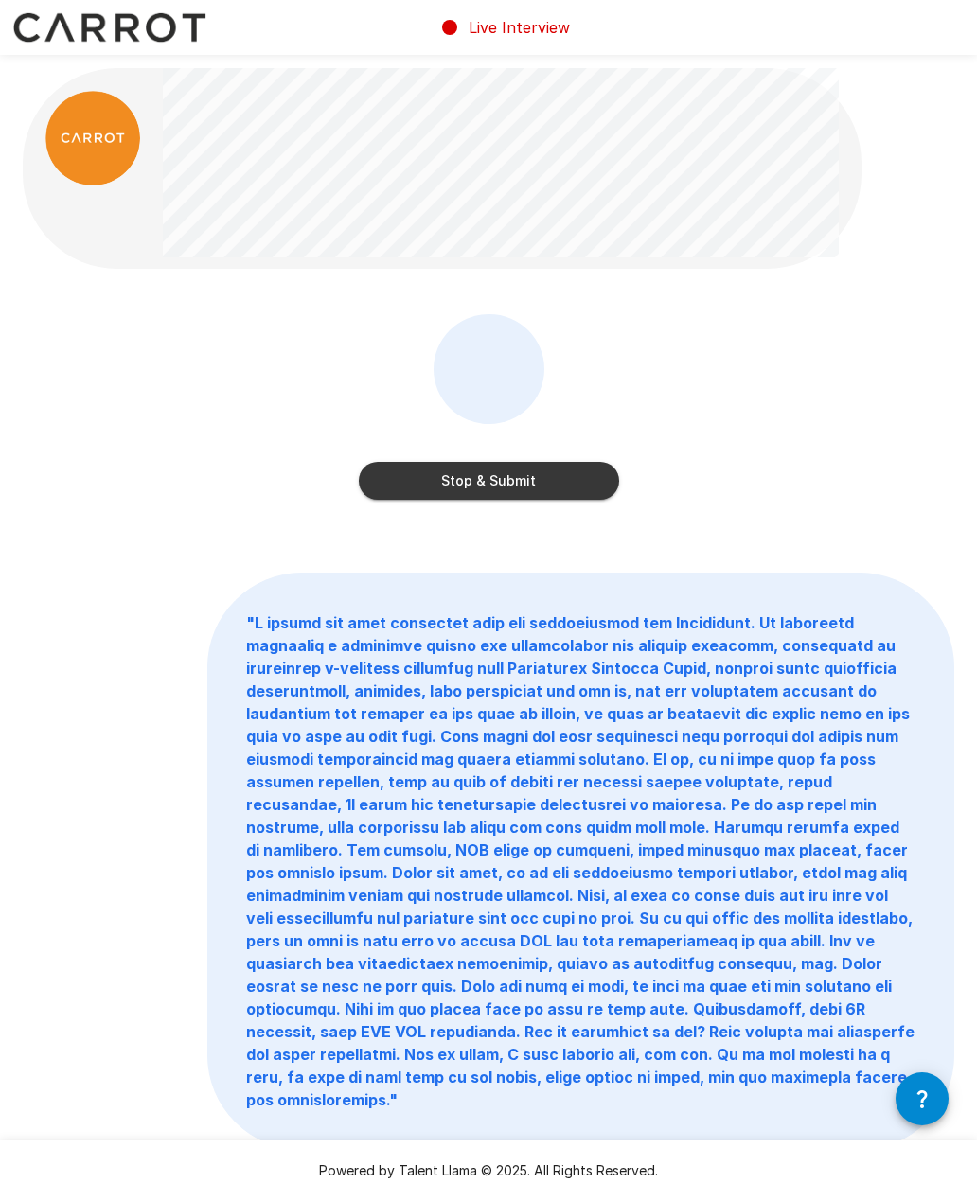
click at [577, 488] on button "Stop & Submit" at bounding box center [489, 481] width 260 height 38
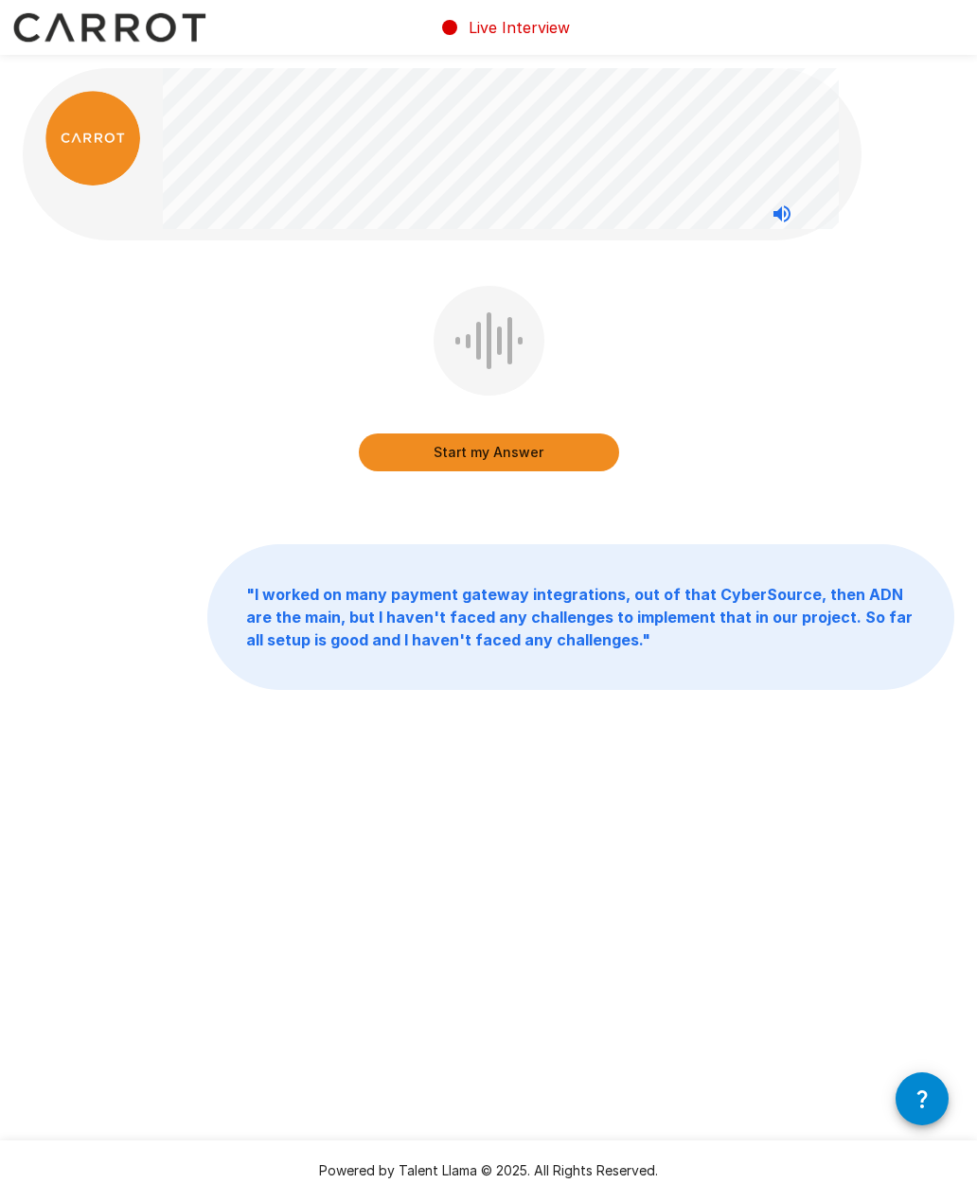
click at [520, 447] on button "Start my Answer" at bounding box center [489, 452] width 260 height 38
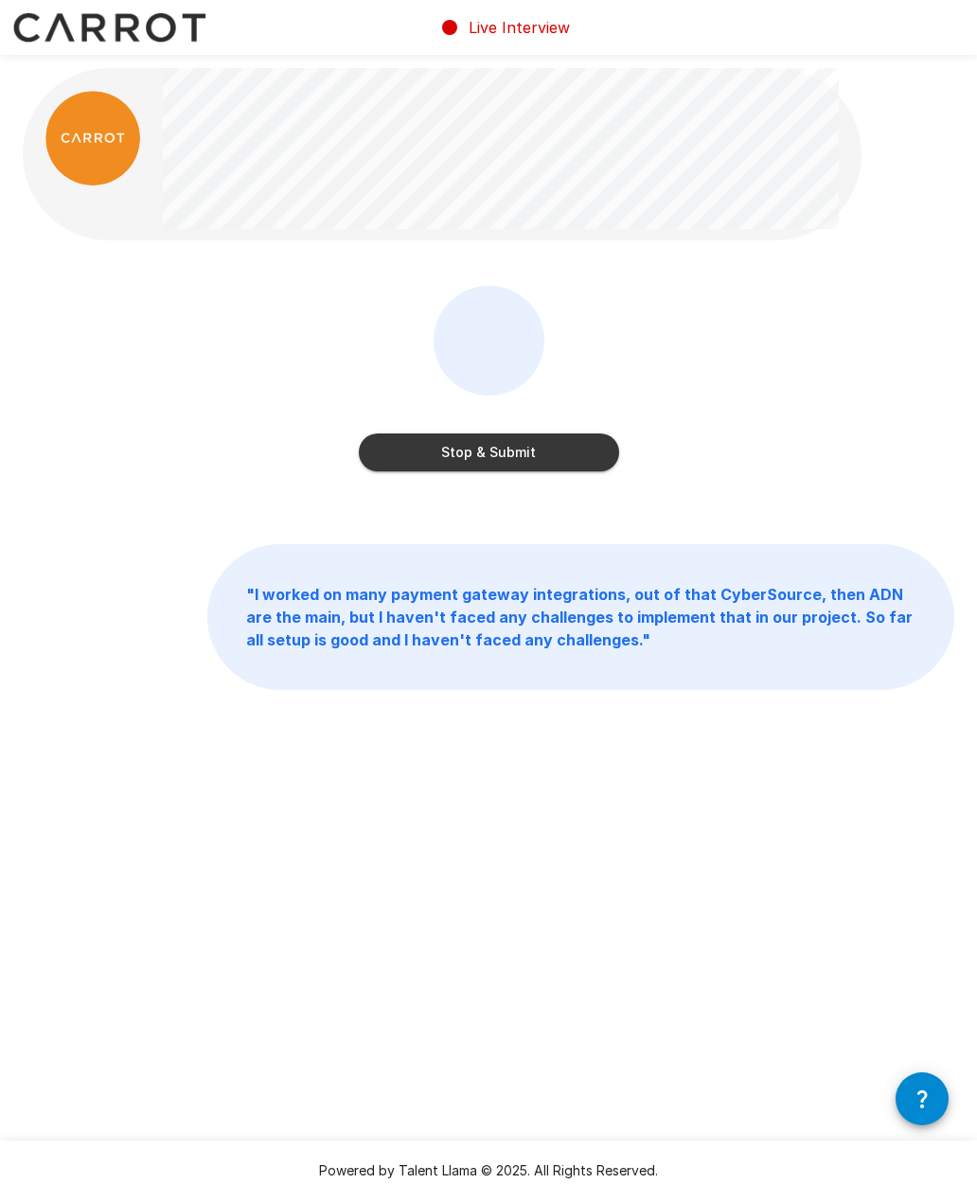
click at [432, 455] on button "Stop & Submit" at bounding box center [489, 452] width 260 height 38
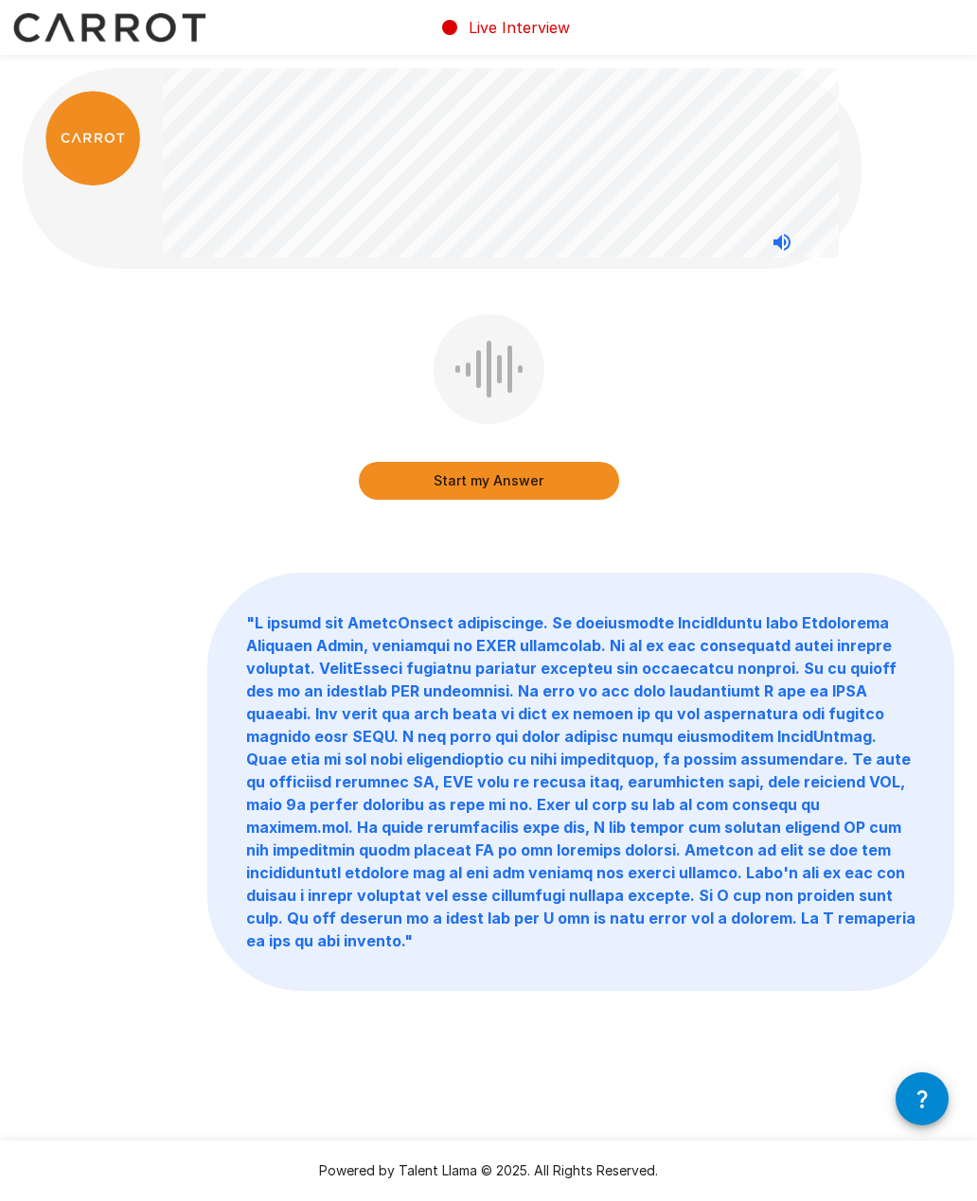
click at [405, 488] on button "Start my Answer" at bounding box center [489, 481] width 260 height 38
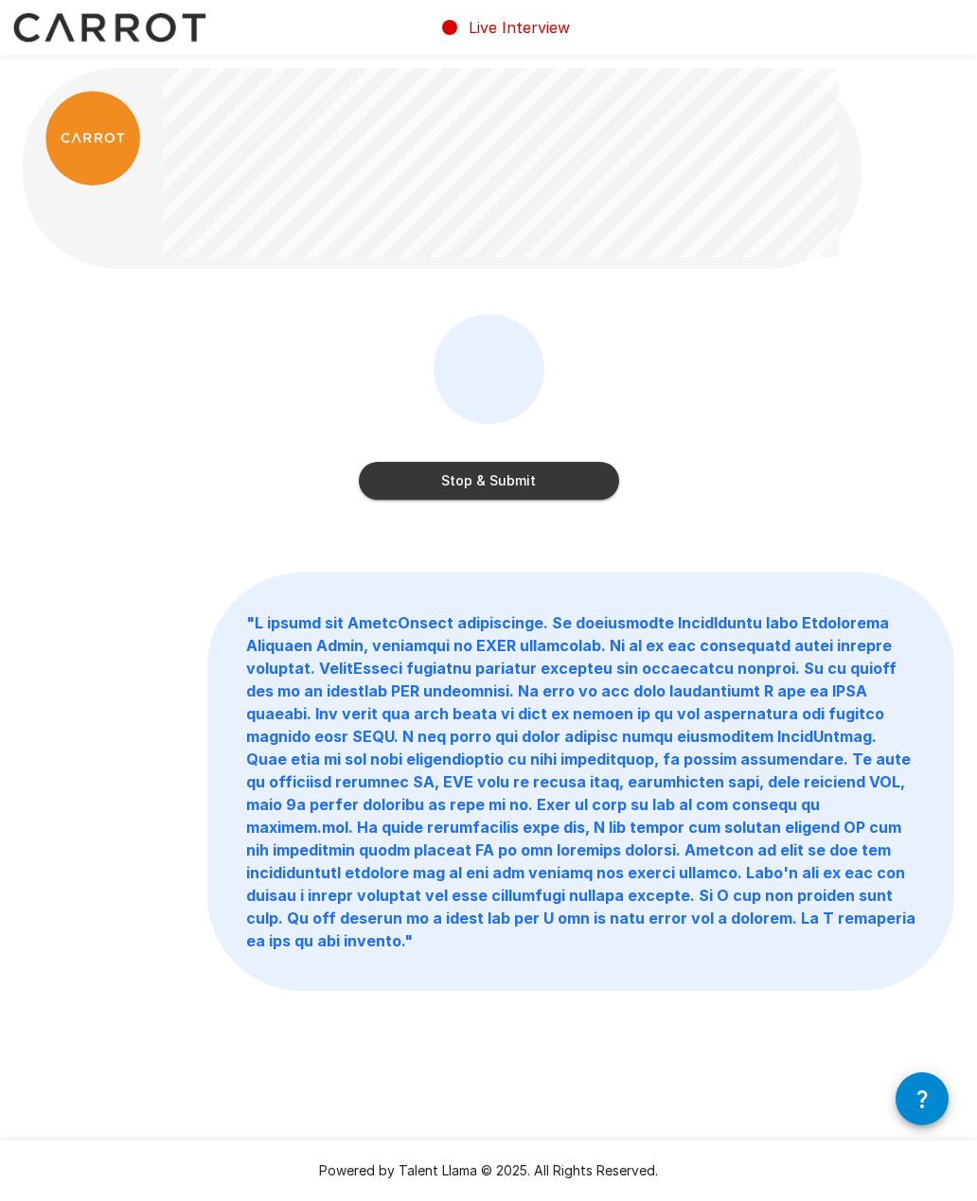
click at [589, 482] on button "Stop & Submit" at bounding box center [489, 481] width 260 height 38
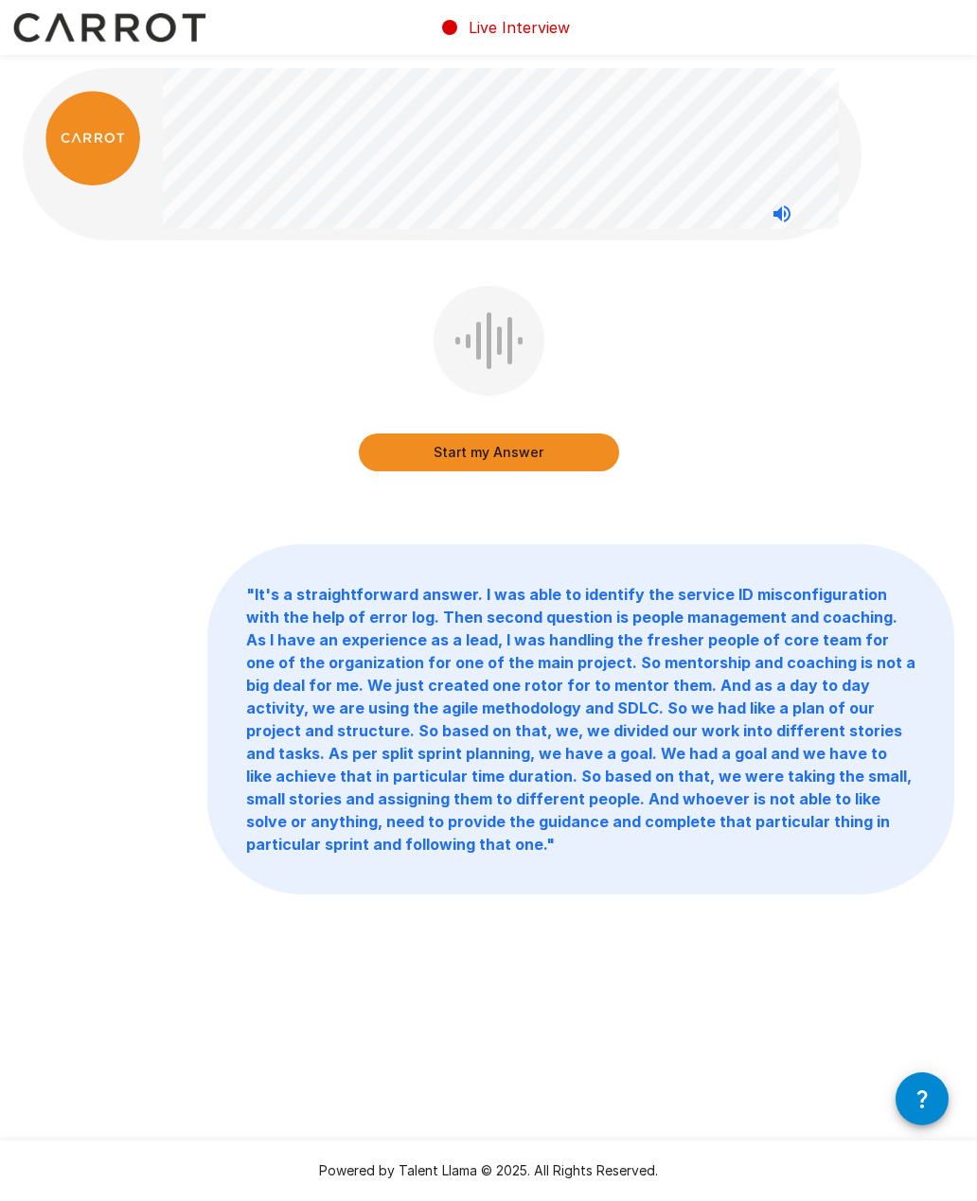
click at [568, 454] on button "Start my Answer" at bounding box center [489, 452] width 260 height 38
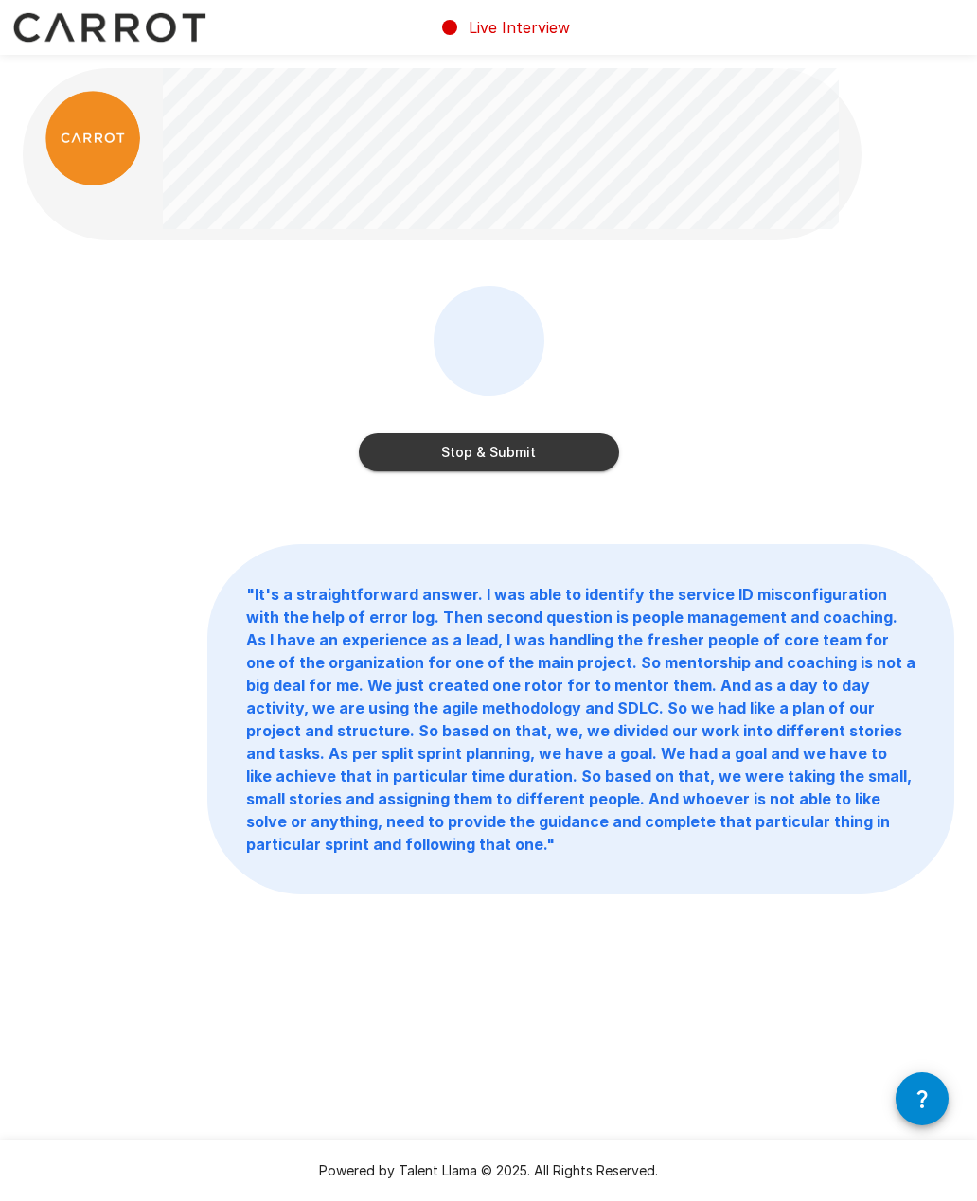
click at [466, 440] on button "Stop & Submit" at bounding box center [489, 452] width 260 height 38
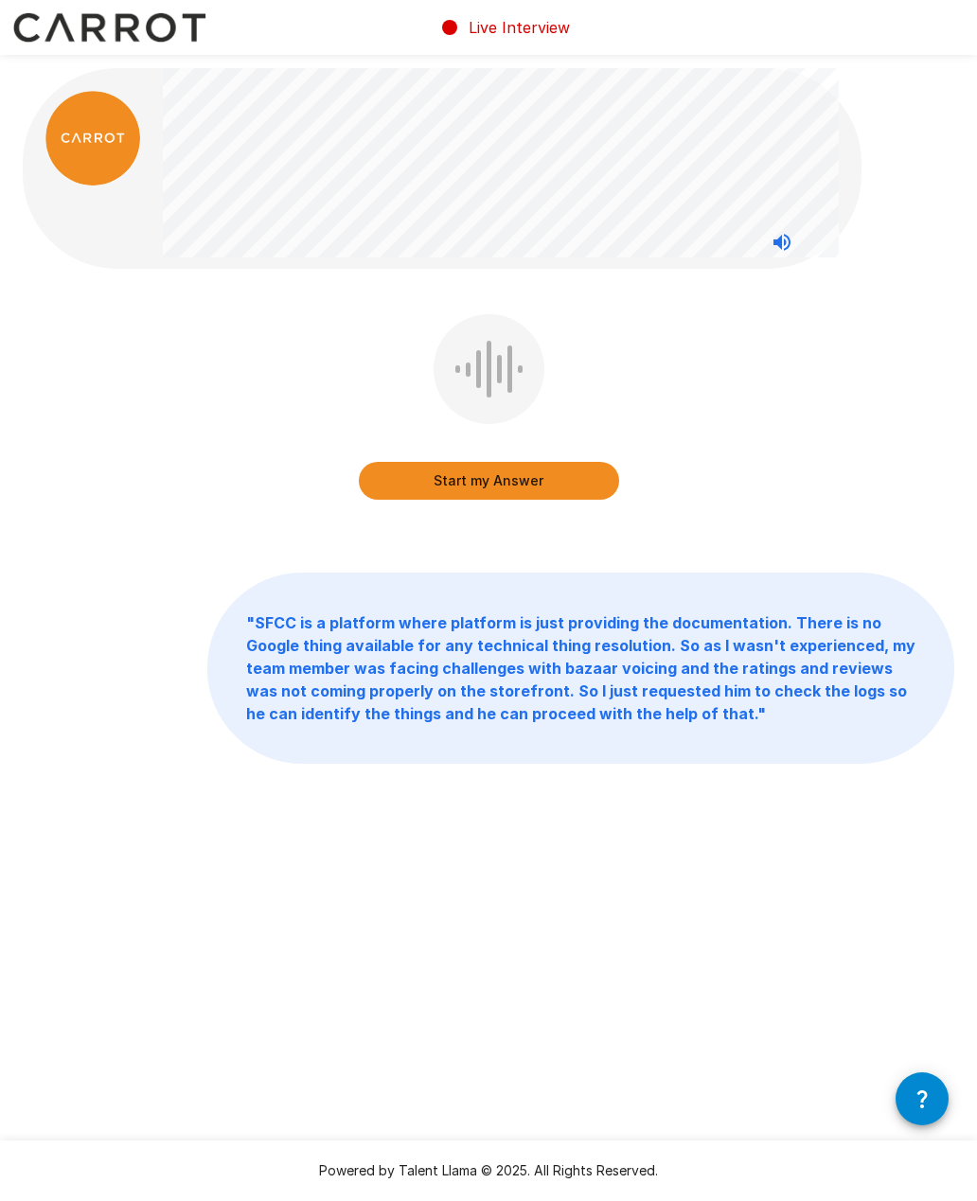
click at [530, 480] on button "Start my Answer" at bounding box center [489, 481] width 260 height 38
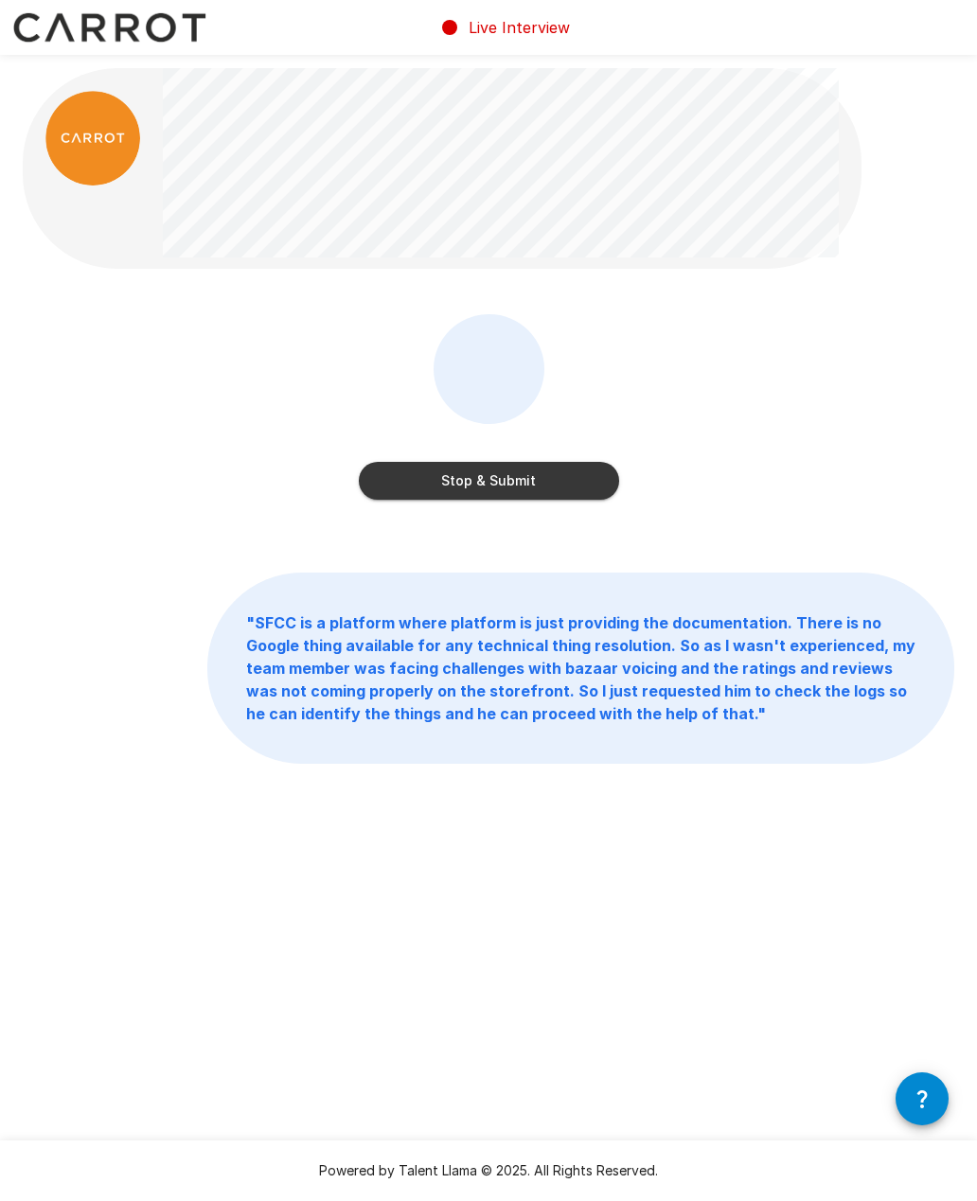
click at [535, 475] on button "Stop & Submit" at bounding box center [489, 481] width 260 height 38
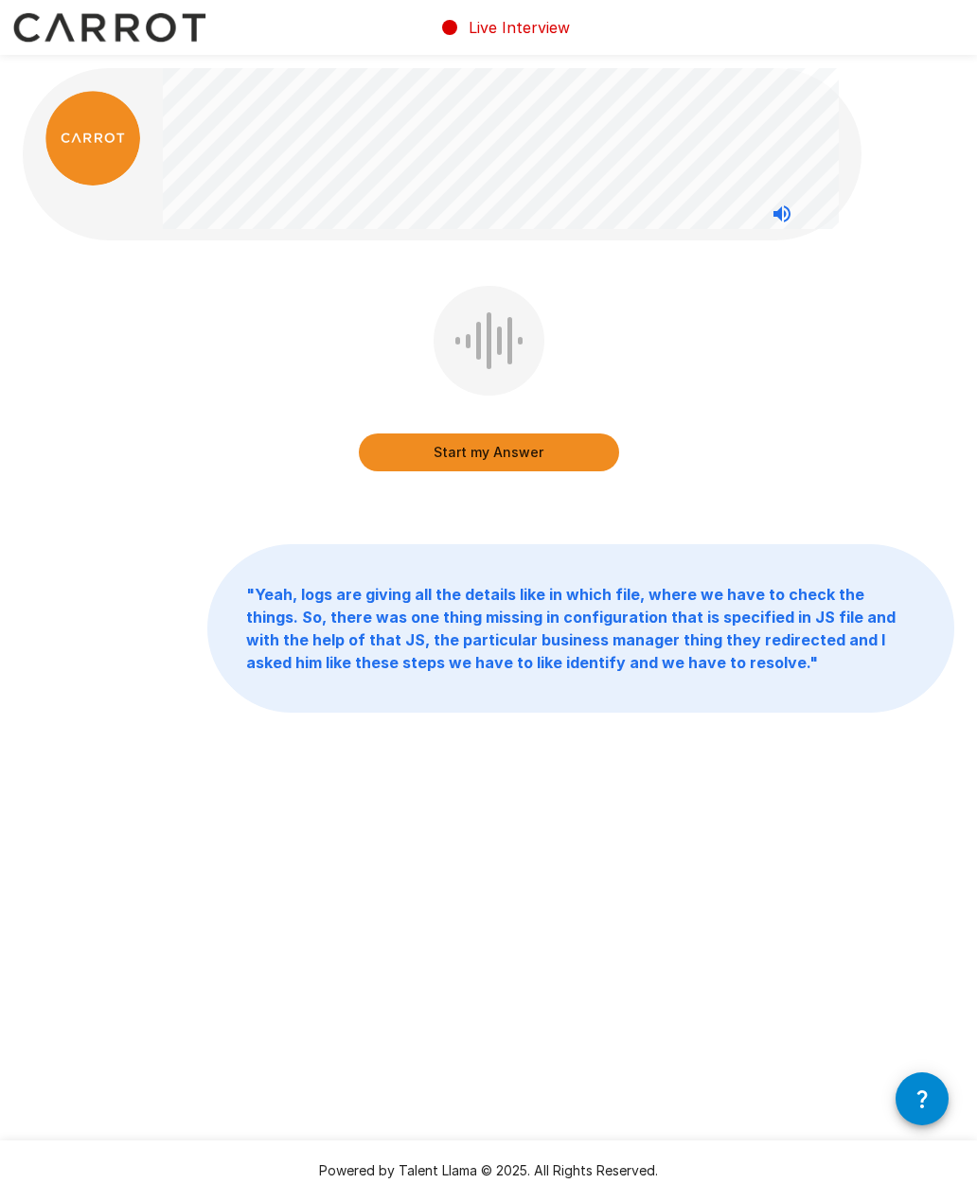
click at [384, 457] on button "Start my Answer" at bounding box center [489, 452] width 260 height 38
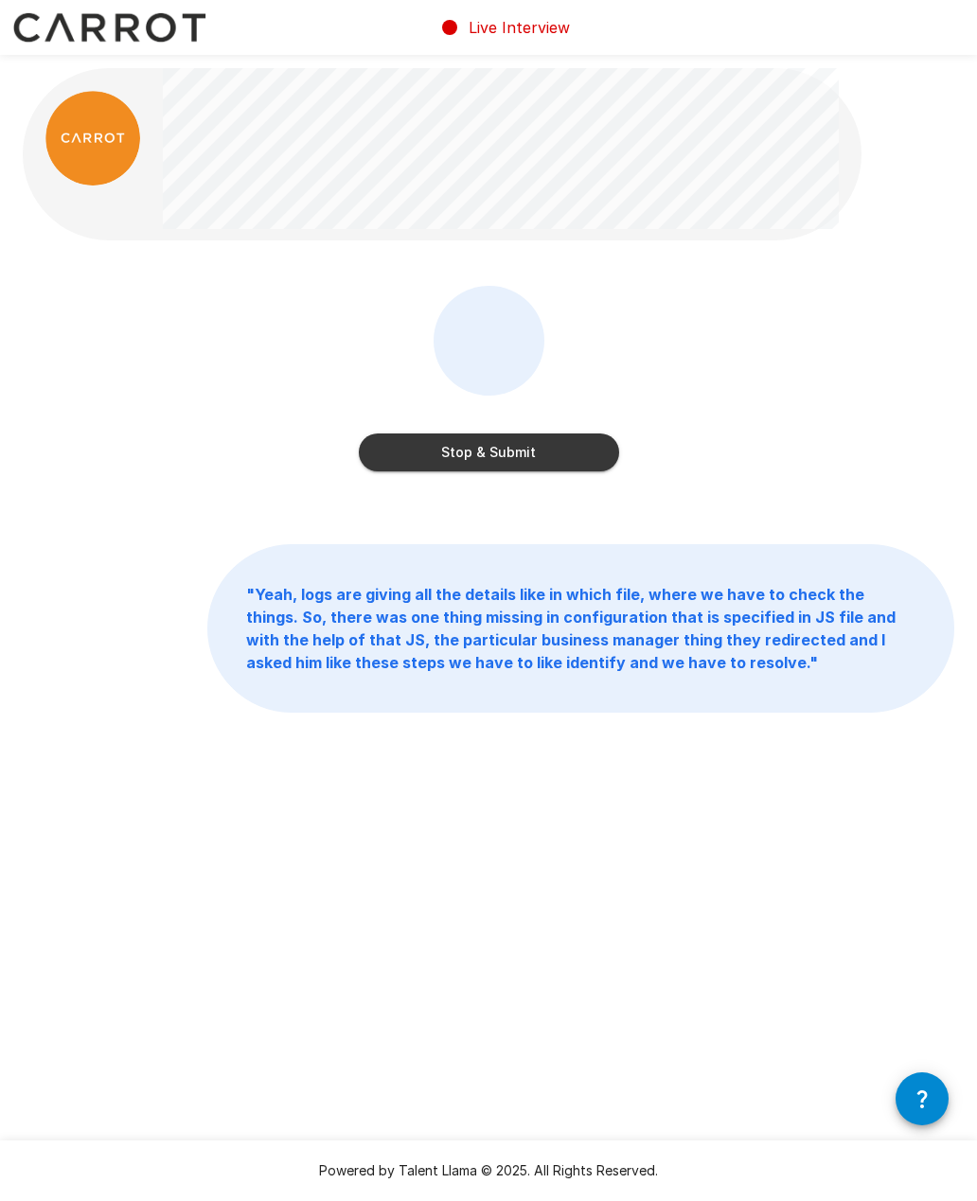
click at [517, 448] on button "Stop & Submit" at bounding box center [489, 452] width 260 height 38
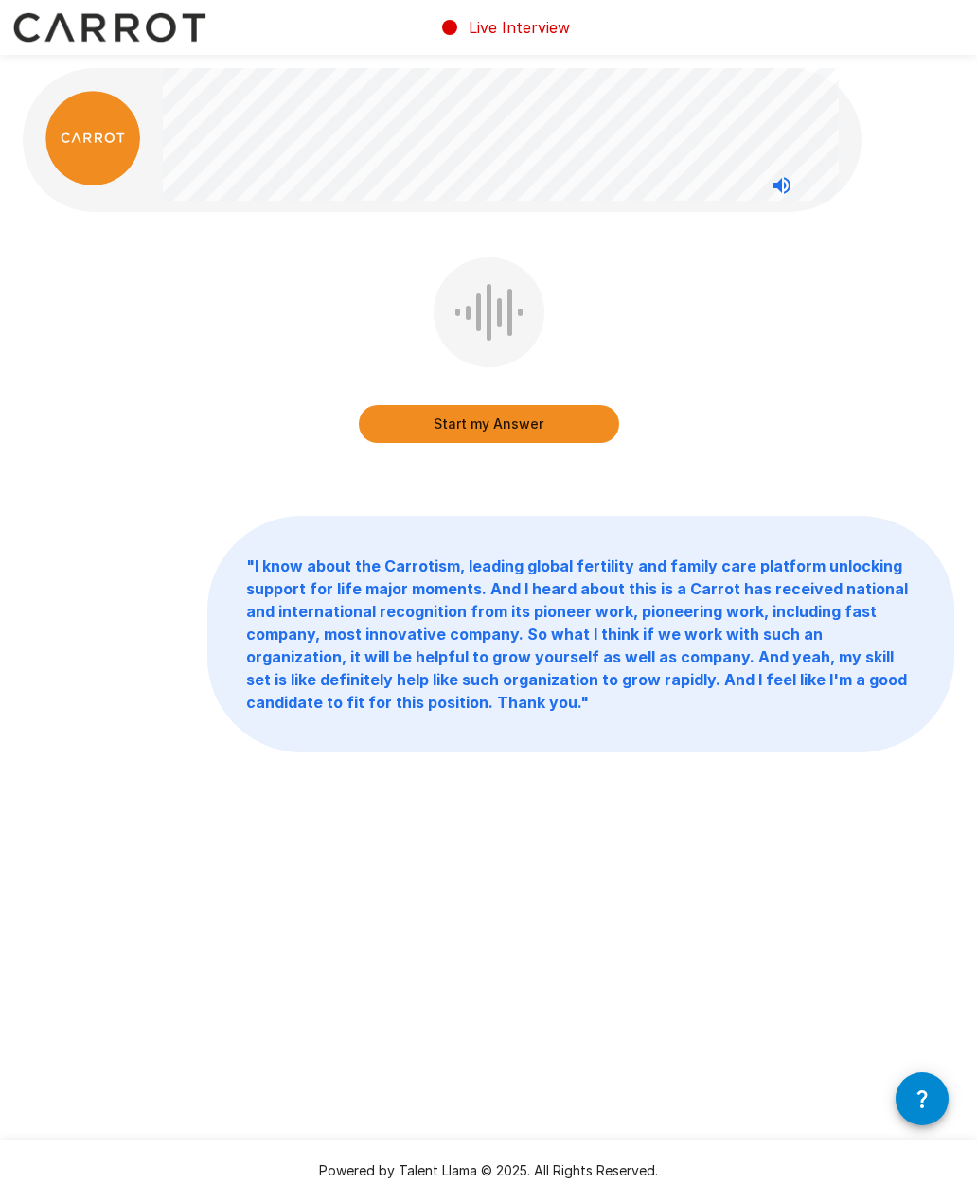
click at [487, 424] on button "Start my Answer" at bounding box center [489, 424] width 260 height 38
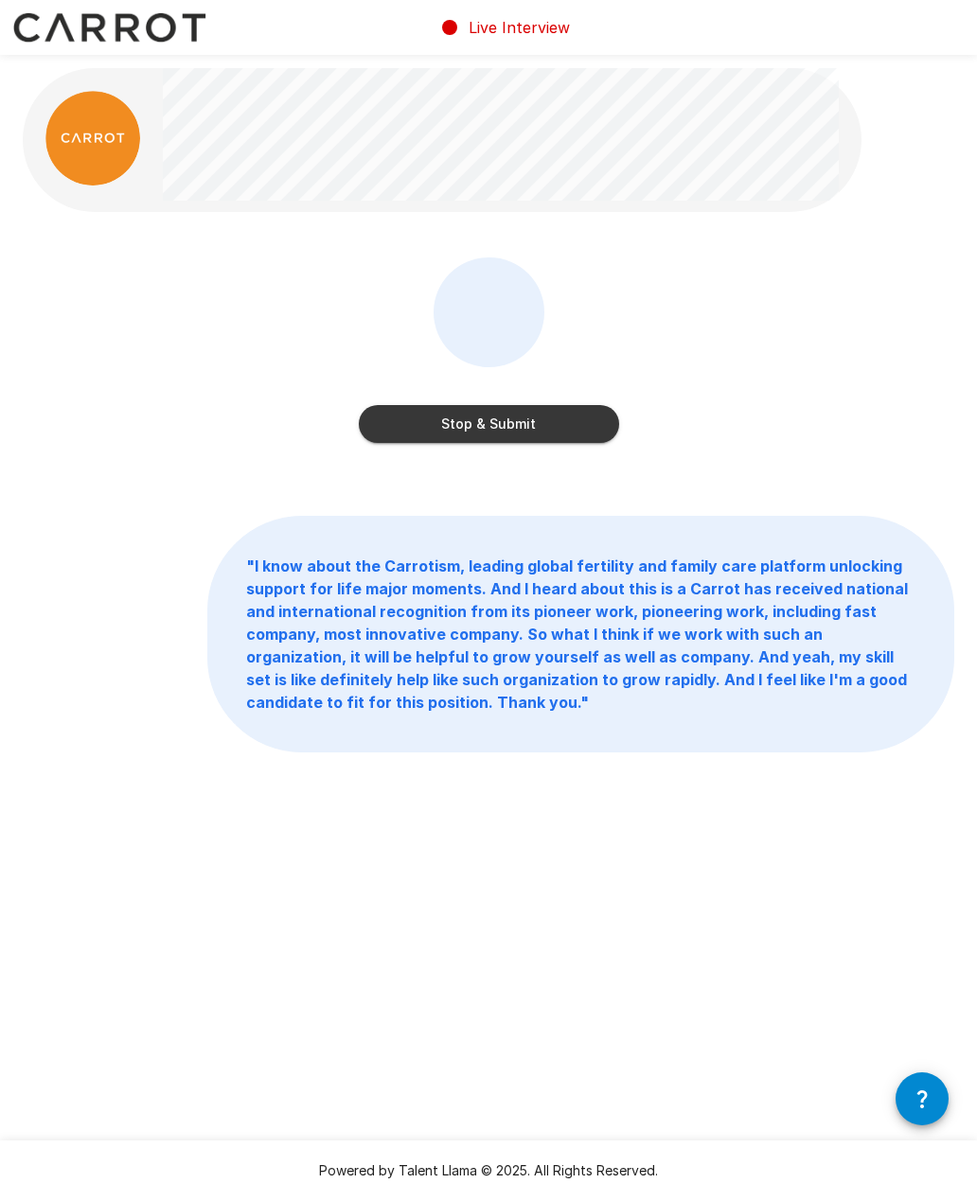
click at [414, 424] on button "Stop & Submit" at bounding box center [489, 424] width 260 height 38
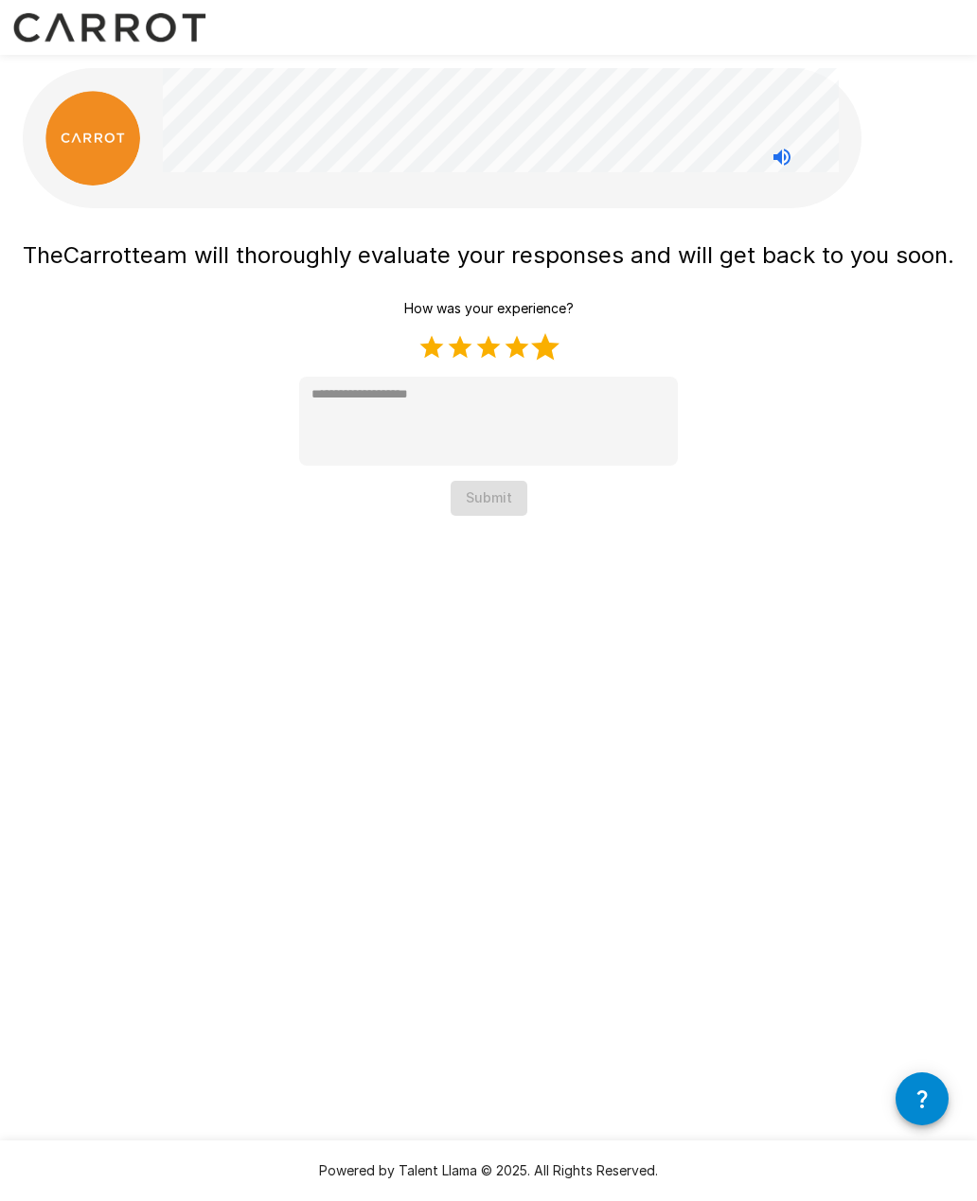
click at [542, 361] on label "5 Stars" at bounding box center [545, 347] width 28 height 28
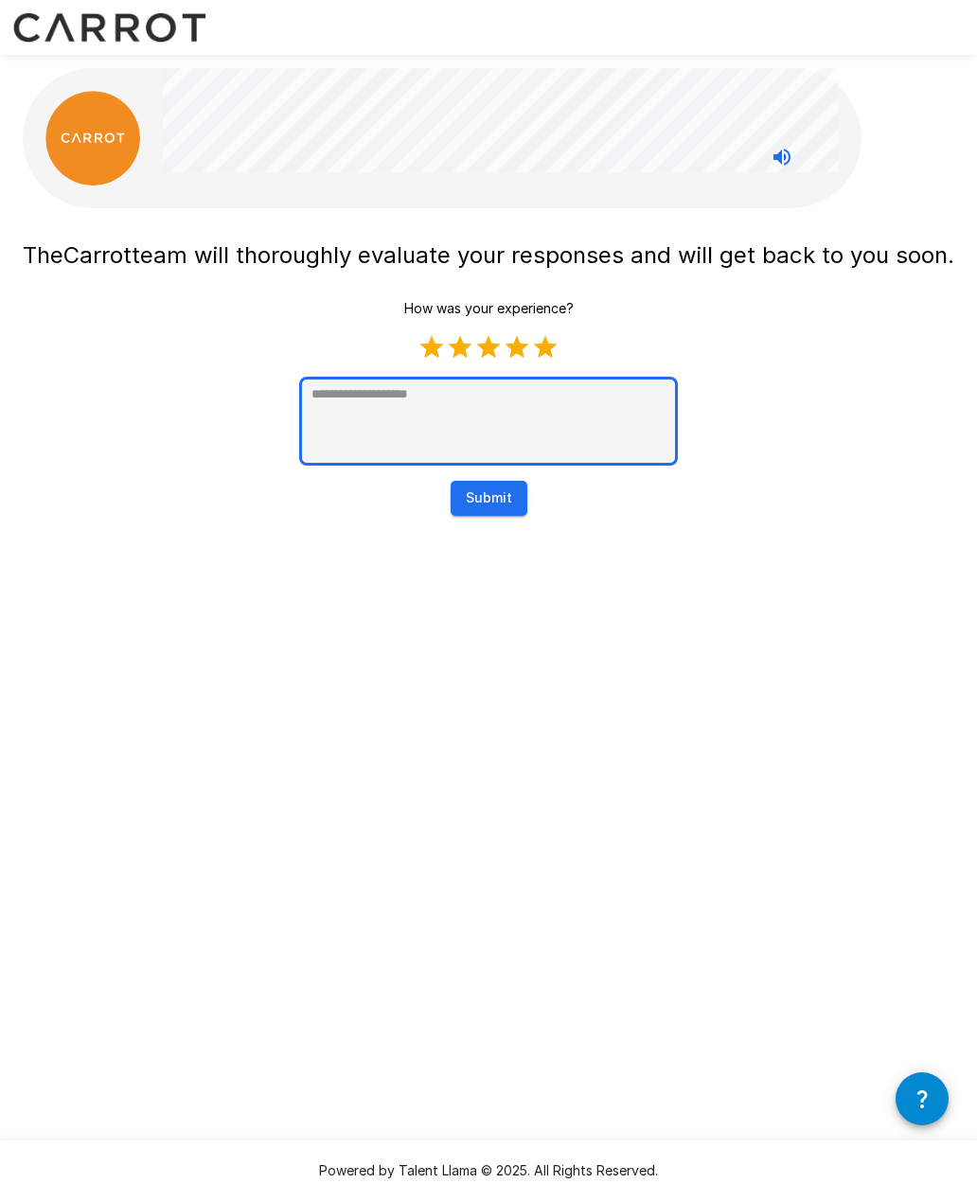
click at [462, 443] on textarea at bounding box center [488, 421] width 379 height 89
type textarea "*"
type textarea "**"
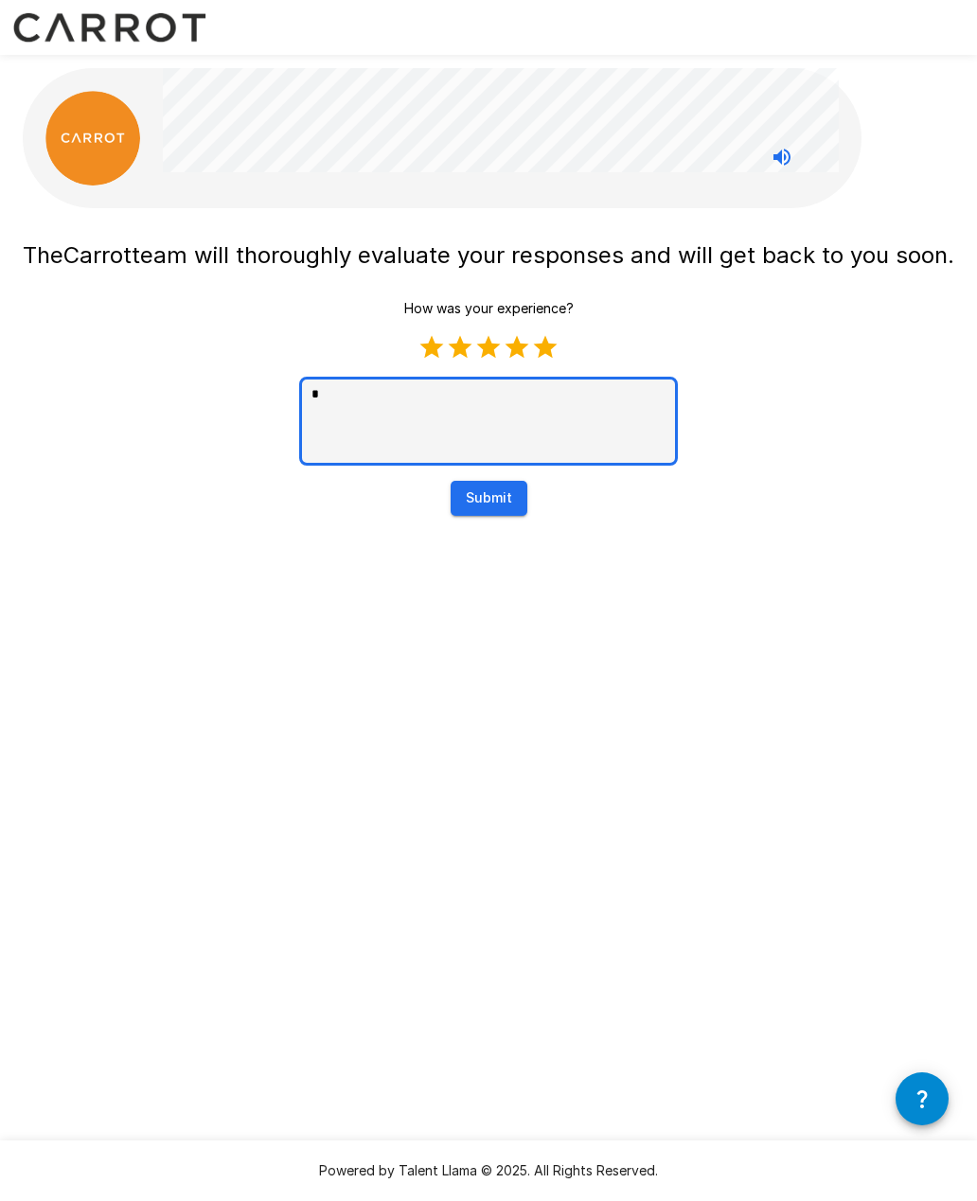
type textarea "*"
type textarea "***"
type textarea "*"
type textarea "****"
type textarea "*"
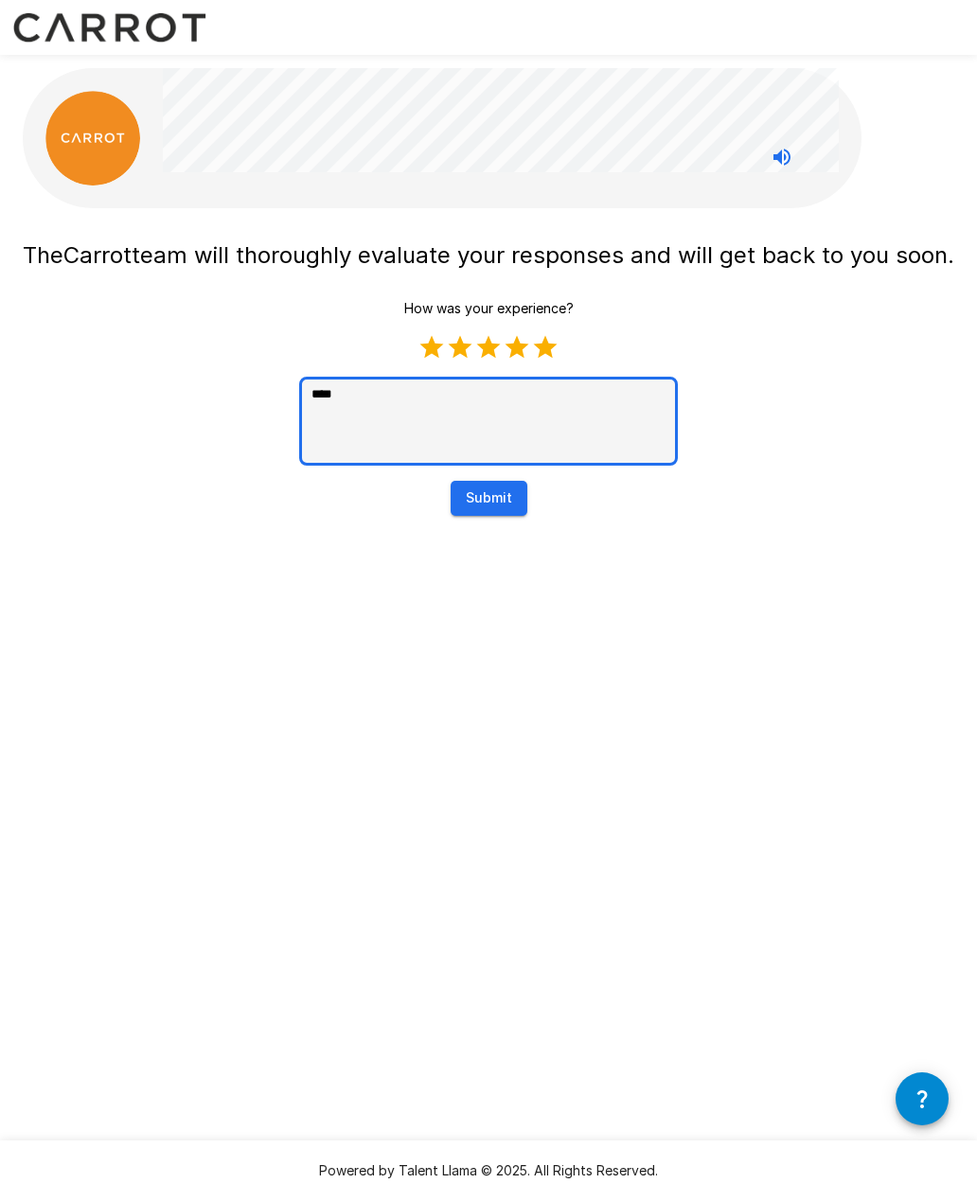
type textarea "*****"
type textarea "*"
type textarea "*****"
type textarea "*"
type textarea "*******"
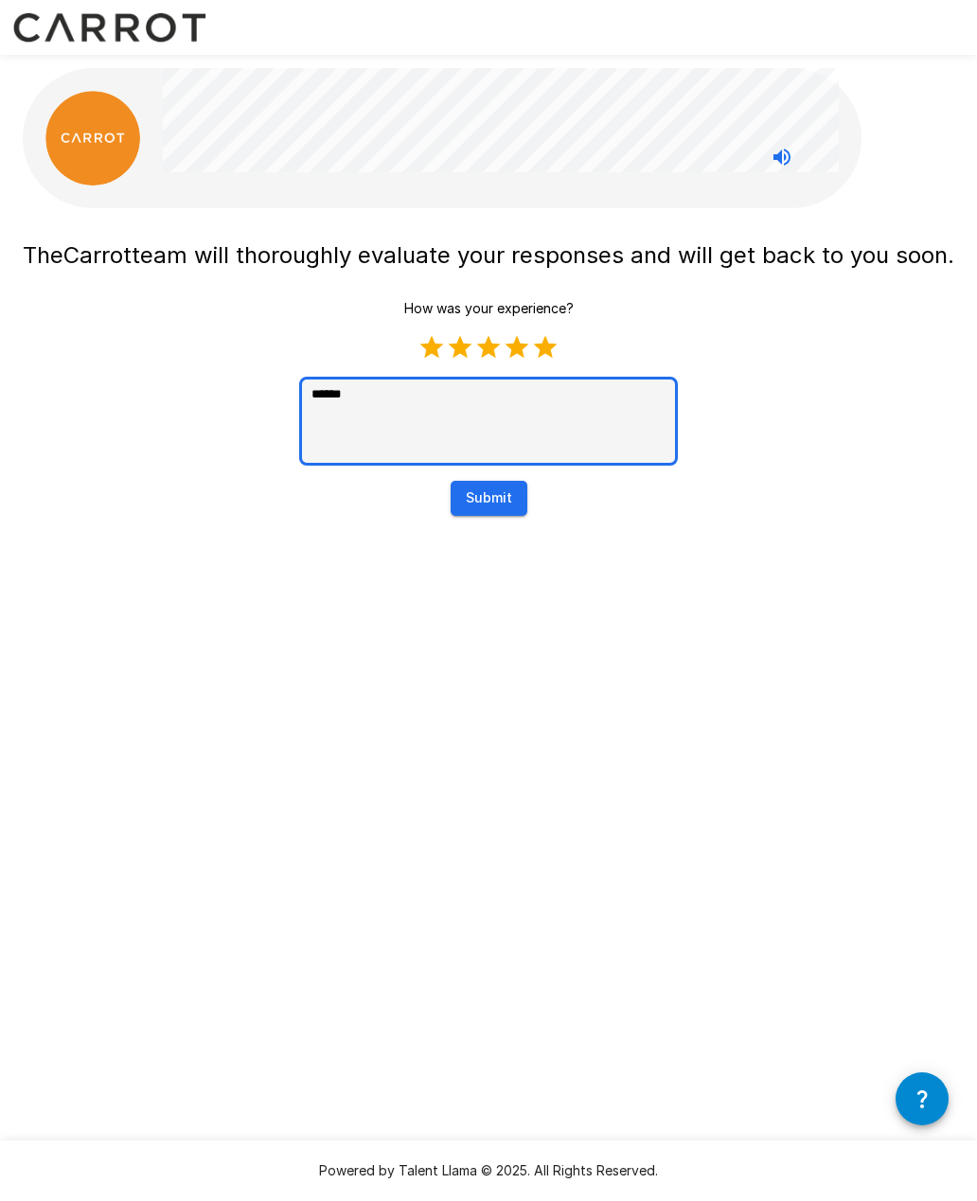
type textarea "*"
type textarea "********"
type textarea "*"
type textarea "*********"
type textarea "*"
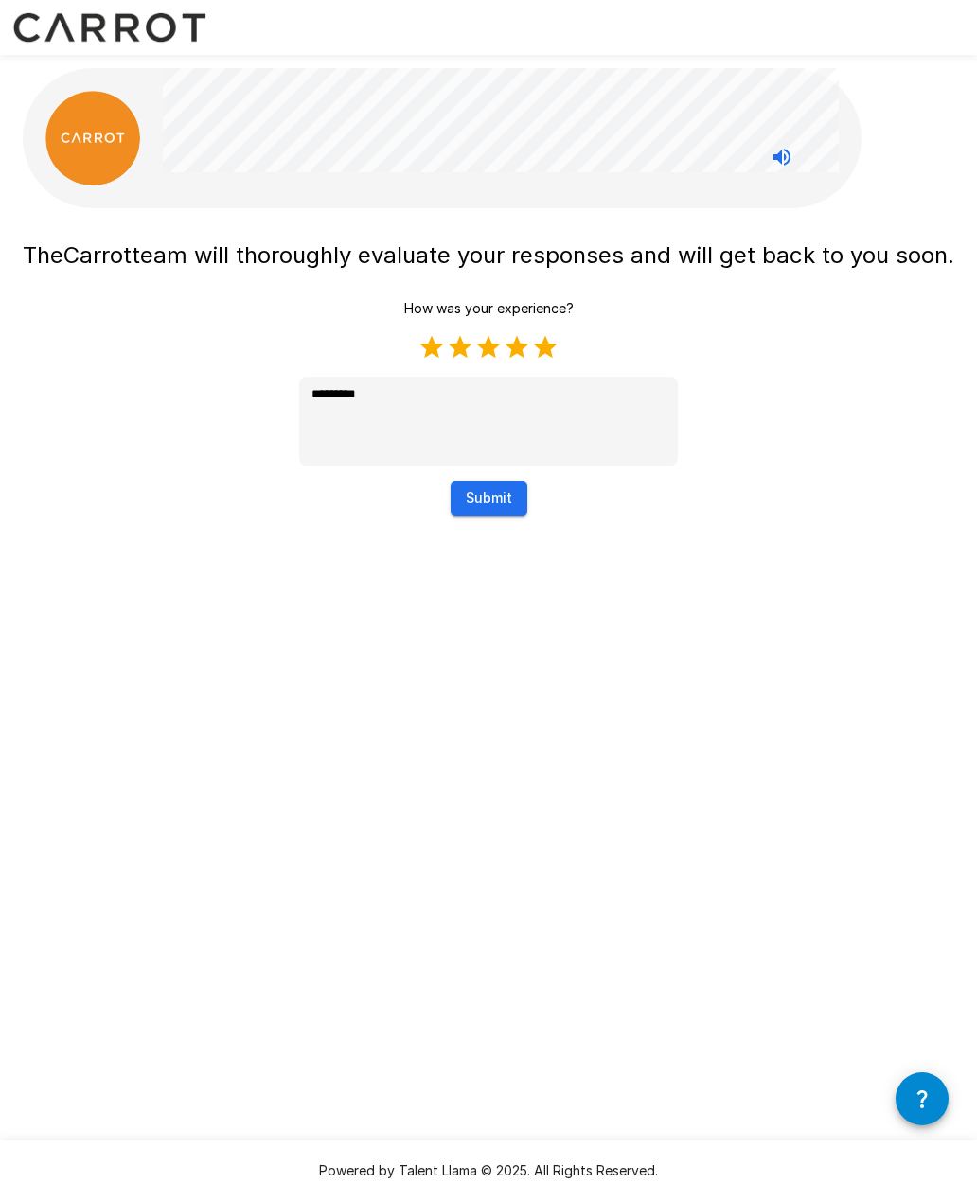
click at [485, 516] on button "Submit" at bounding box center [488, 498] width 77 height 35
